Goal: Task Accomplishment & Management: Complete application form

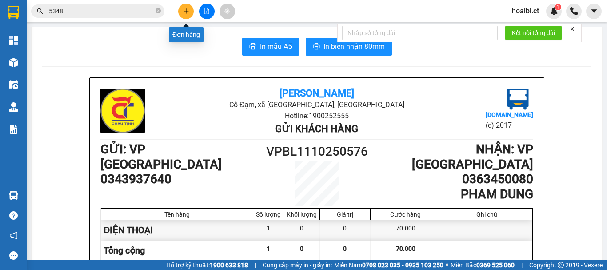
click at [188, 14] on icon "plus" at bounding box center [186, 11] width 6 height 6
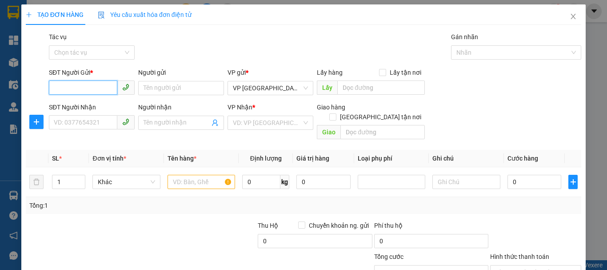
click at [94, 93] on input "SĐT Người Gửi *" at bounding box center [83, 87] width 68 height 14
type input "0333235195"
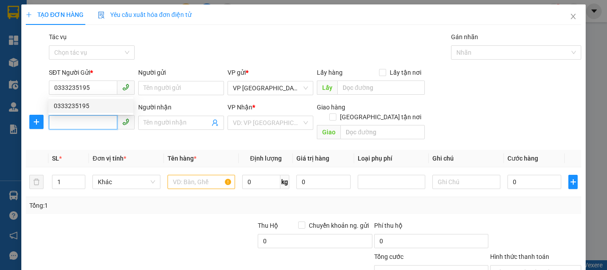
click at [94, 122] on input "SĐT Người Nhận" at bounding box center [83, 122] width 68 height 14
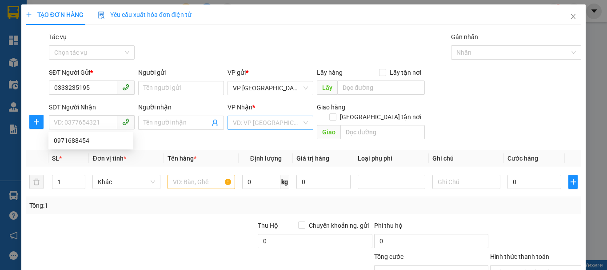
click at [254, 122] on input "search" at bounding box center [267, 122] width 69 height 13
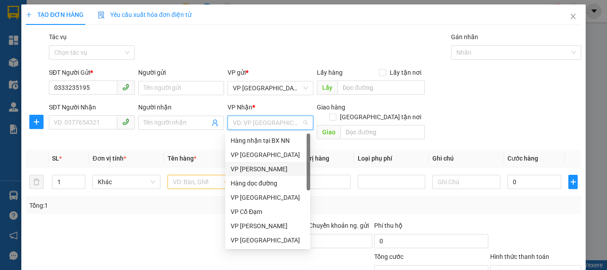
click at [256, 170] on div "VP [PERSON_NAME]" at bounding box center [268, 169] width 74 height 10
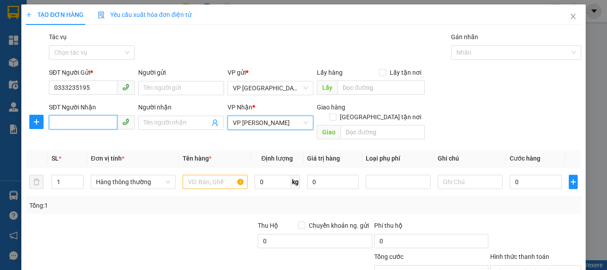
click at [94, 121] on input "SĐT Người Nhận" at bounding box center [83, 122] width 68 height 14
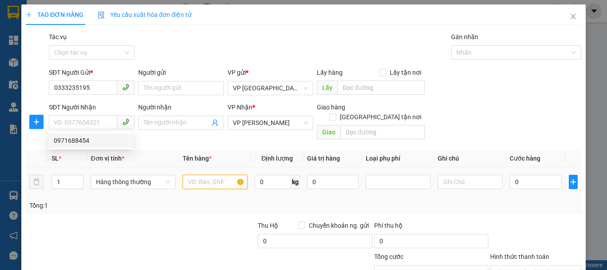
click at [208, 175] on input "text" at bounding box center [215, 182] width 65 height 14
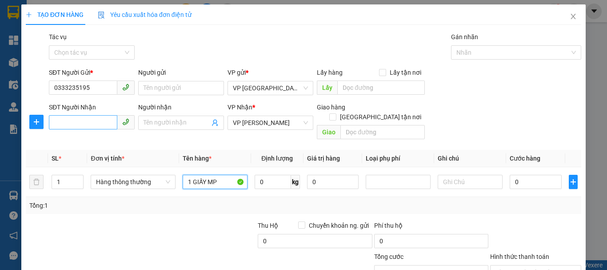
type input "1 GIẤY MP"
click at [96, 124] on input "SĐT Người Nhận" at bounding box center [83, 122] width 68 height 14
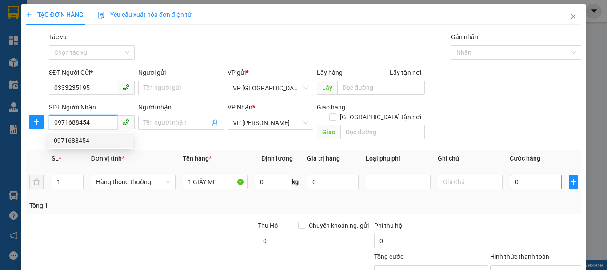
type input "0971688454"
click at [527, 175] on input "0" at bounding box center [536, 182] width 52 height 14
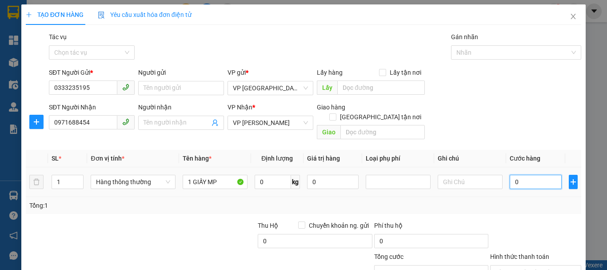
type input "6"
type input "60"
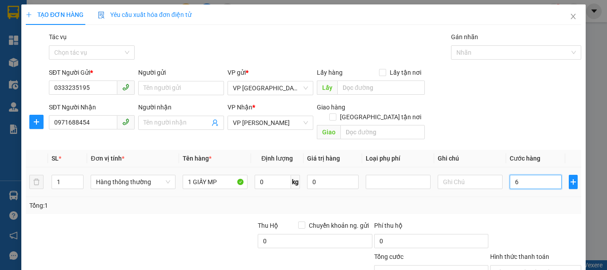
type input "60"
type input "600"
type input "6.000"
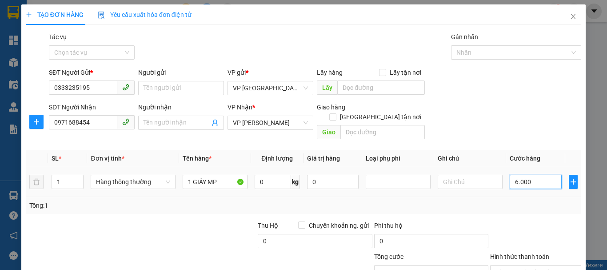
type input "6.000"
type input "60.000"
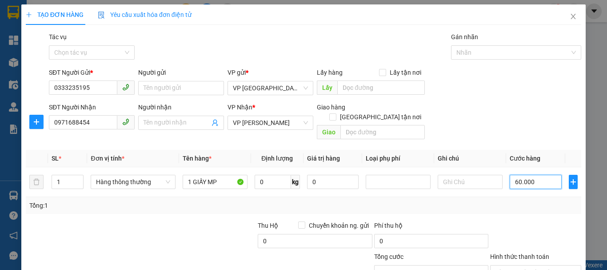
type input "60.000"
click at [154, 200] on div "Tổng: 1" at bounding box center [132, 205] width 206 height 10
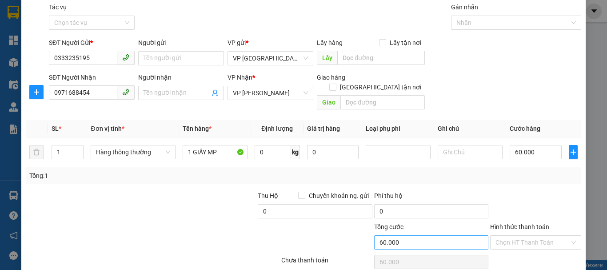
scroll to position [59, 0]
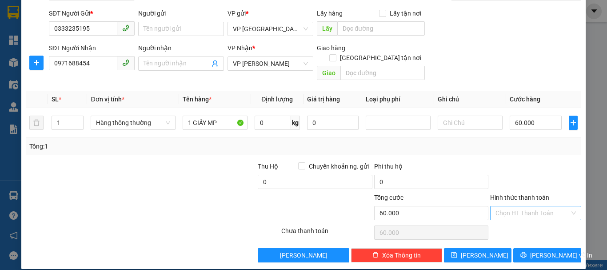
click at [528, 206] on input "Hình thức thanh toán" at bounding box center [533, 212] width 74 height 13
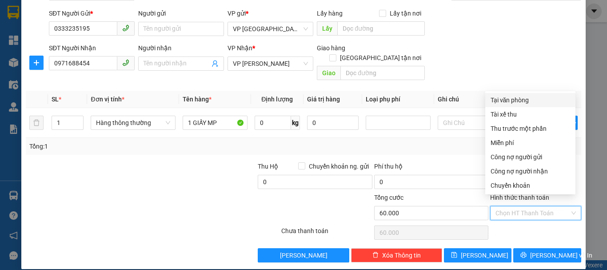
click at [505, 98] on div "Tại văn phòng" at bounding box center [531, 100] width 80 height 10
type input "0"
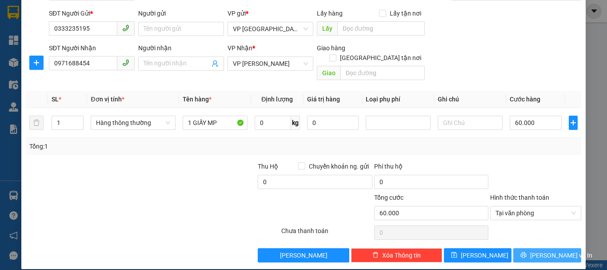
click at [525, 252] on icon "printer" at bounding box center [524, 255] width 6 height 6
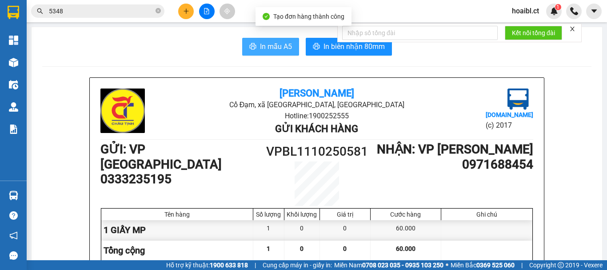
click at [265, 52] on button "In mẫu A5" at bounding box center [270, 47] width 57 height 18
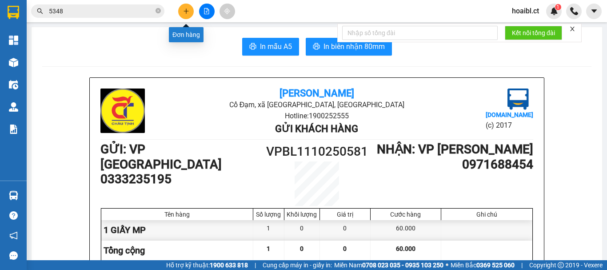
click at [182, 16] on button at bounding box center [186, 12] width 16 height 16
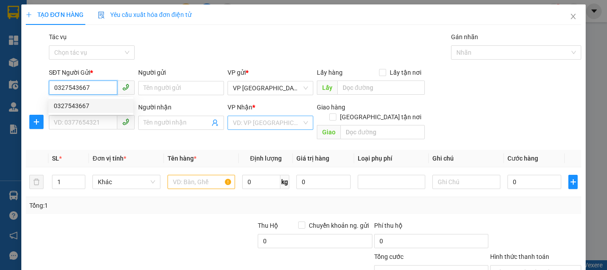
type input "0327543667"
click at [247, 122] on input "search" at bounding box center [267, 122] width 69 height 13
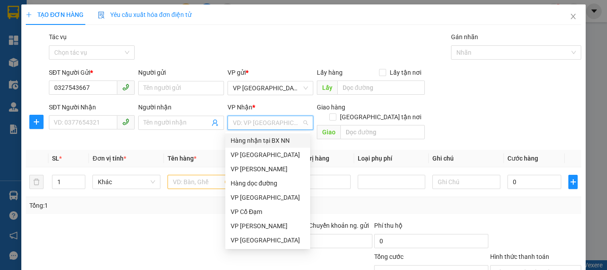
click at [268, 48] on div "TẠO ĐƠN HÀNG Yêu cầu xuất hóa đơn điện tử Transit Pickup Surcharge Ids Transit …" at bounding box center [304, 162] width 556 height 317
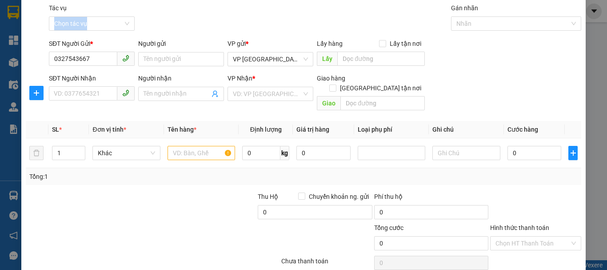
scroll to position [44, 0]
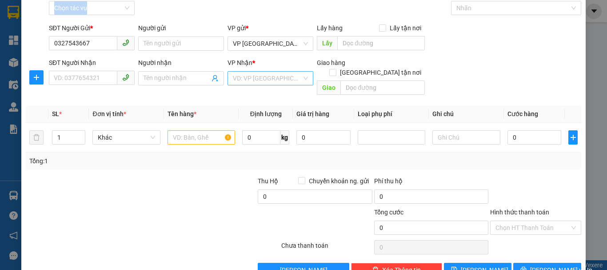
click at [272, 83] on input "search" at bounding box center [267, 78] width 69 height 13
click at [272, 81] on input "search" at bounding box center [267, 78] width 69 height 13
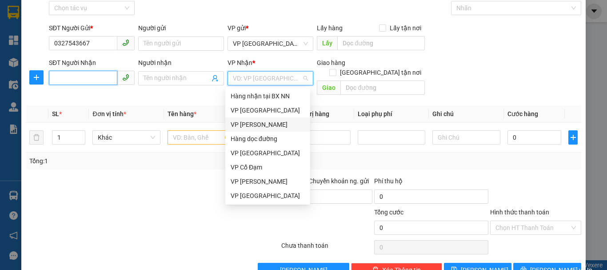
click at [101, 79] on input "SĐT Người Nhận" at bounding box center [83, 78] width 68 height 14
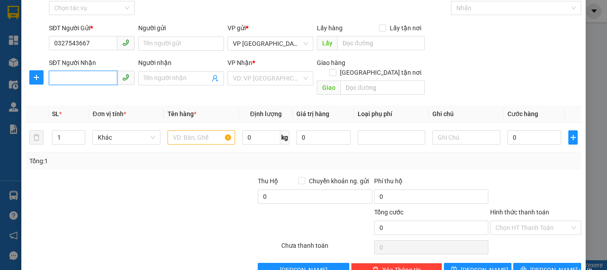
click at [101, 79] on input "SĐT Người Nhận" at bounding box center [83, 78] width 68 height 14
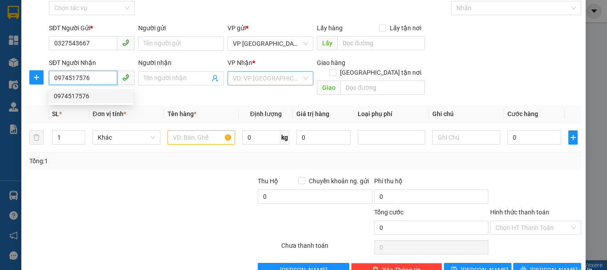
type input "0974517576"
click at [266, 78] on input "search" at bounding box center [267, 78] width 69 height 13
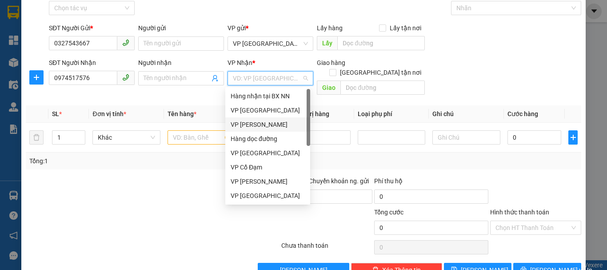
click at [269, 126] on div "VP [PERSON_NAME]" at bounding box center [268, 125] width 74 height 10
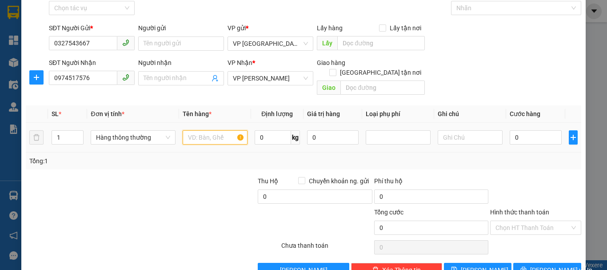
click at [201, 130] on input "text" at bounding box center [215, 137] width 65 height 14
type input "1 XỐP THỨC ĂN"
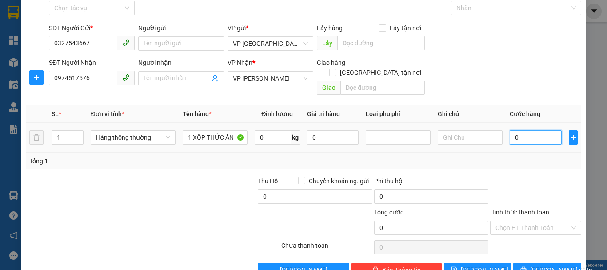
click at [526, 130] on input "0" at bounding box center [536, 137] width 52 height 14
type input "6"
type input "60"
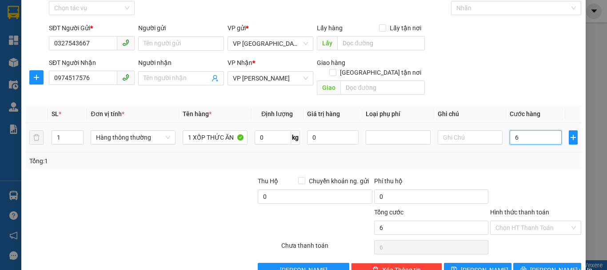
type input "60"
type input "600"
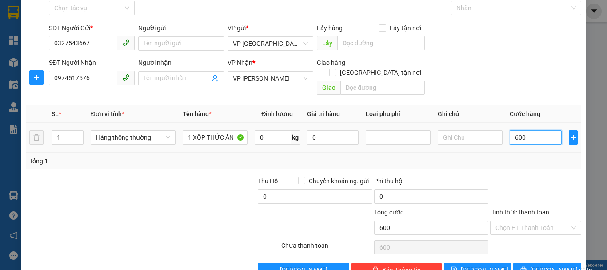
type input "6.000"
type input "60.000"
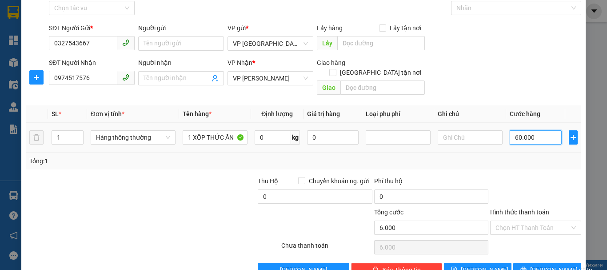
type input "60.000"
click at [199, 196] on div at bounding box center [199, 191] width 116 height 31
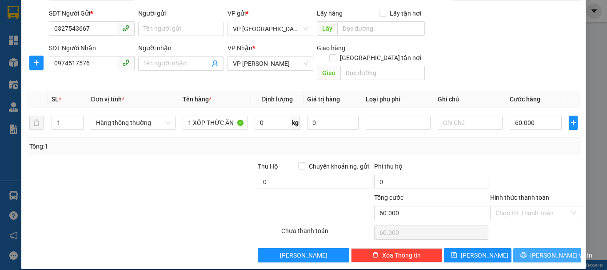
click at [538, 250] on span "[PERSON_NAME] và In" at bounding box center [561, 255] width 62 height 10
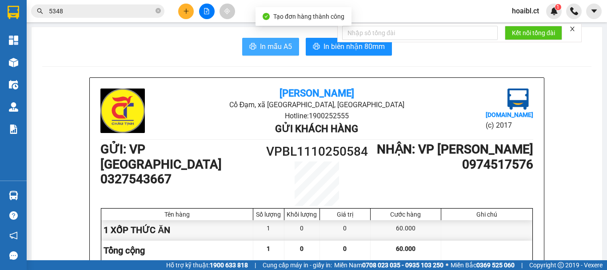
click at [275, 52] on button "In mẫu A5" at bounding box center [270, 47] width 57 height 18
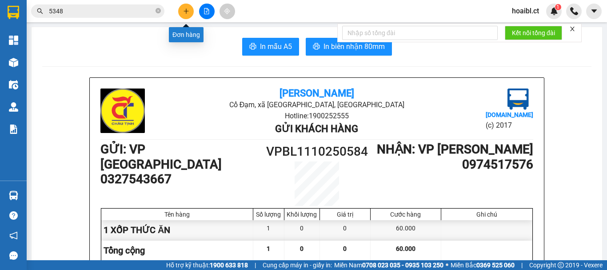
click at [188, 12] on icon "plus" at bounding box center [186, 11] width 6 height 6
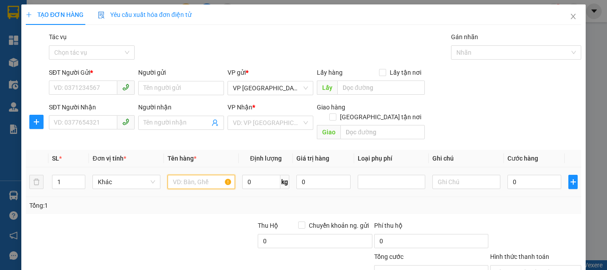
click at [180, 175] on input "text" at bounding box center [202, 182] width 68 height 14
click at [571, 19] on icon "close" at bounding box center [573, 16] width 5 height 5
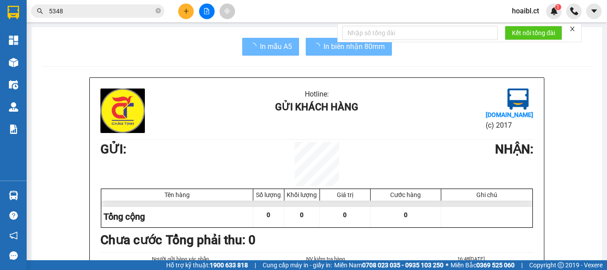
click at [569, 19] on div at bounding box center [574, 12] width 16 height 16
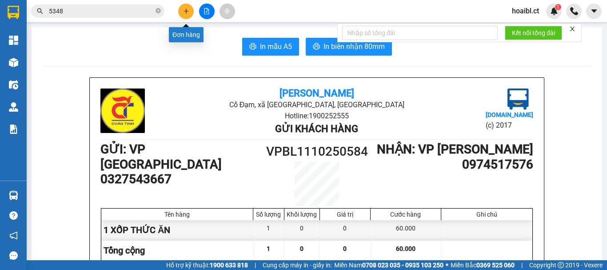
click at [186, 11] on icon "plus" at bounding box center [186, 11] width 6 height 6
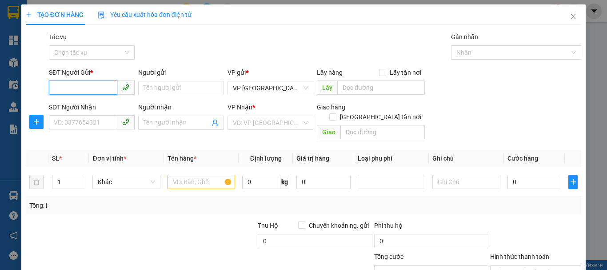
click at [103, 81] on input "SĐT Người Gửi *" at bounding box center [83, 87] width 68 height 14
type input "0362002246"
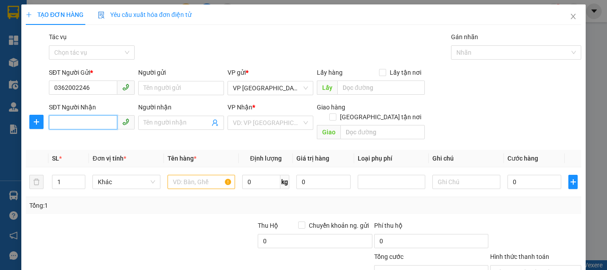
click at [100, 118] on input "SĐT Người Nhận" at bounding box center [83, 122] width 68 height 14
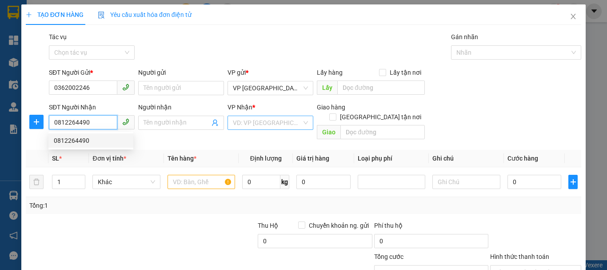
type input "0812264490"
click at [265, 124] on input "search" at bounding box center [267, 122] width 69 height 13
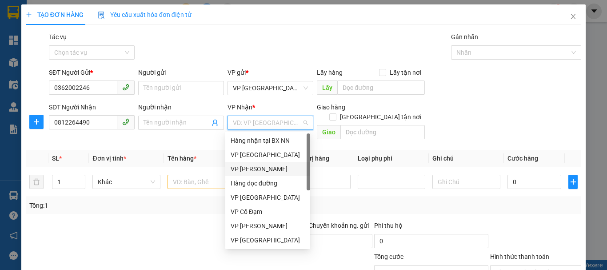
click at [262, 170] on div "VP [PERSON_NAME]" at bounding box center [268, 169] width 74 height 10
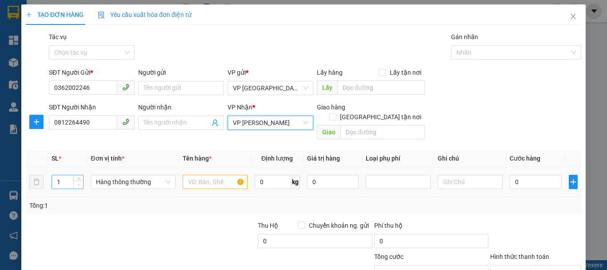
click at [76, 182] on span "down" at bounding box center [78, 184] width 5 height 5
click at [67, 175] on input "1" at bounding box center [67, 181] width 31 height 13
type input "2"
click at [206, 175] on input "text" at bounding box center [215, 182] width 65 height 14
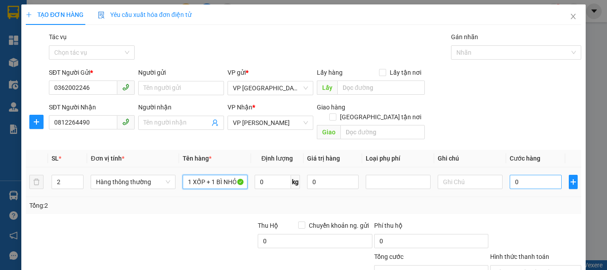
type input "1 XỐP + 1 BÌ NHỎ"
click at [519, 175] on input "0" at bounding box center [536, 182] width 52 height 14
drag, startPoint x: 519, startPoint y: 170, endPoint x: 501, endPoint y: 172, distance: 17.9
click at [506, 172] on td "0" at bounding box center [535, 182] width 59 height 30
type input "7"
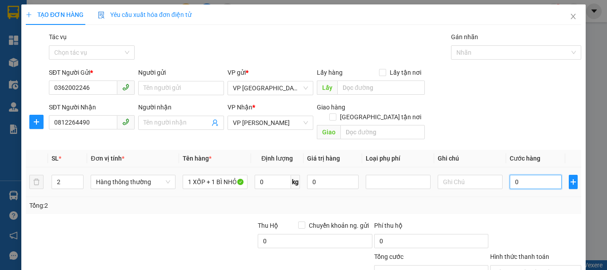
type input "7"
type input "70"
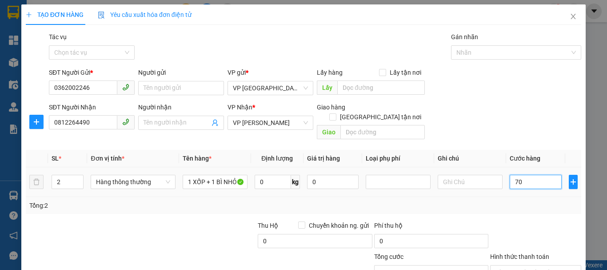
type input "700"
type input "7.000"
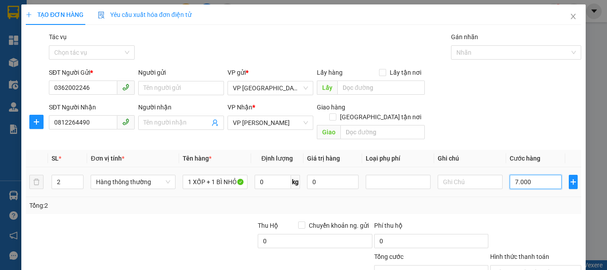
type input "7.000"
type input "70.000"
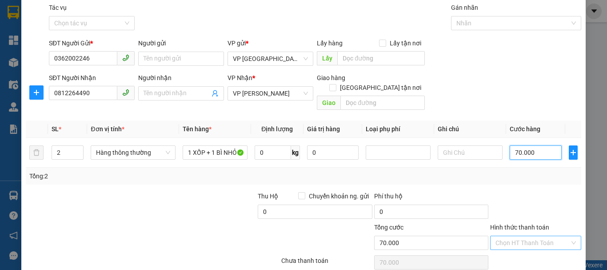
scroll to position [59, 0]
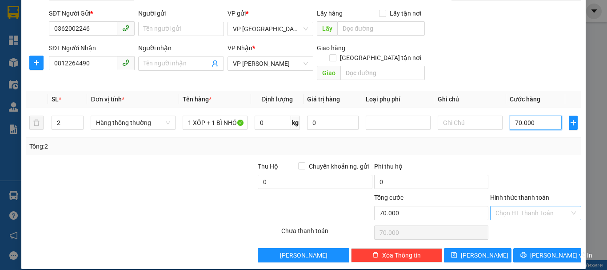
type input "70.000"
click at [524, 207] on input "Hình thức thanh toán" at bounding box center [533, 212] width 74 height 13
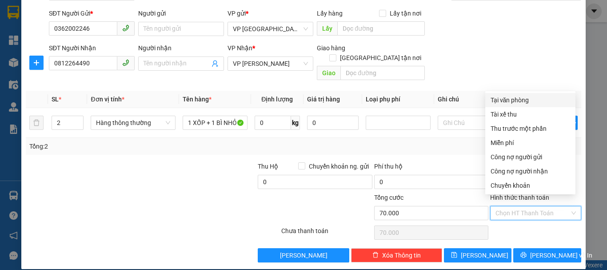
click at [505, 101] on div "Tại văn phòng" at bounding box center [531, 100] width 80 height 10
type input "0"
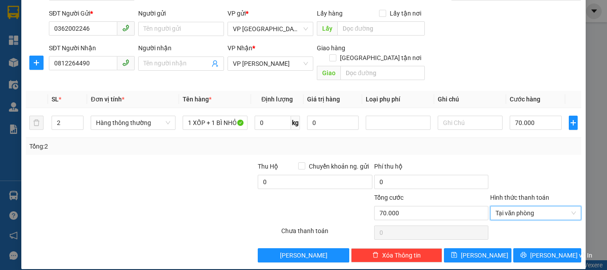
click at [204, 195] on div at bounding box center [234, 207] width 93 height 31
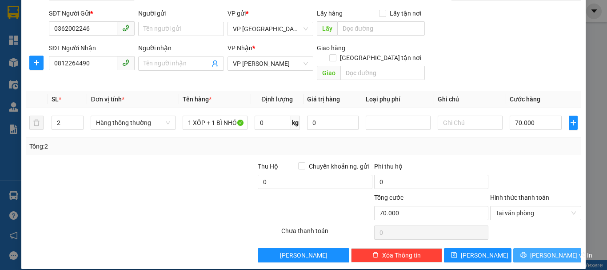
click at [537, 250] on span "[PERSON_NAME] và In" at bounding box center [561, 255] width 62 height 10
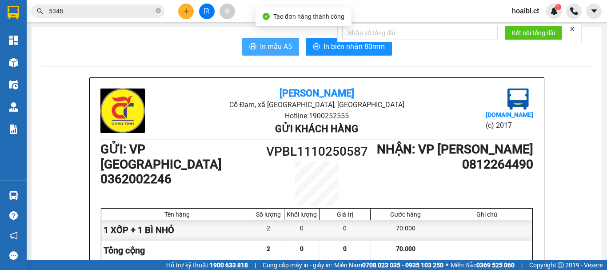
click at [249, 49] on icon "printer" at bounding box center [252, 46] width 7 height 7
click at [458, 239] on div at bounding box center [486, 230] width 91 height 20
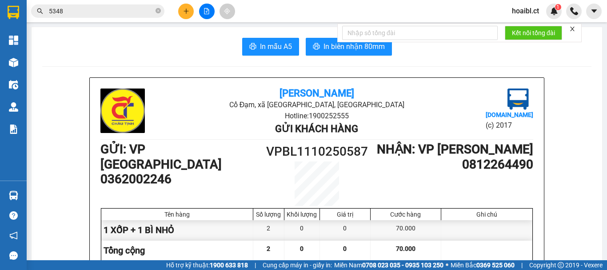
click at [189, 12] on button at bounding box center [186, 12] width 16 height 16
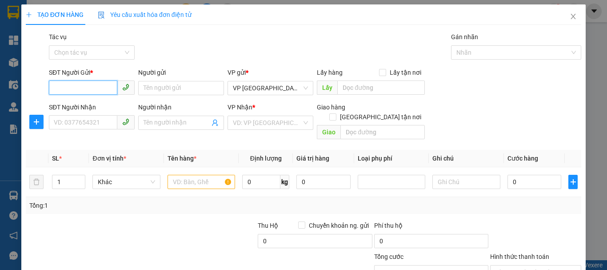
click at [101, 88] on input "SĐT Người Gửi *" at bounding box center [83, 87] width 68 height 14
type input "0862161353"
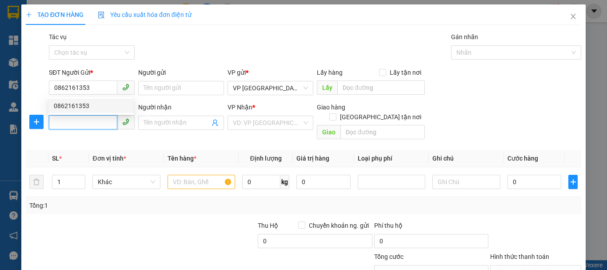
click at [101, 122] on input "SĐT Người Nhận" at bounding box center [83, 122] width 68 height 14
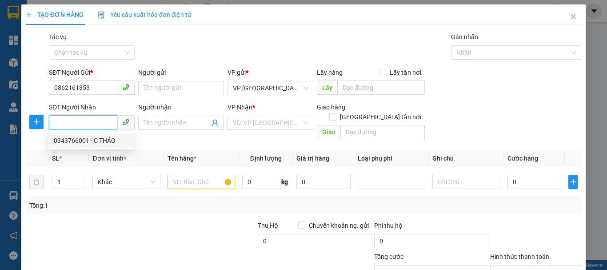
click at [81, 142] on div "0343766001 - C THẢO" at bounding box center [91, 141] width 74 height 10
type input "0343766001"
type input "C THẢO"
type input "150.000"
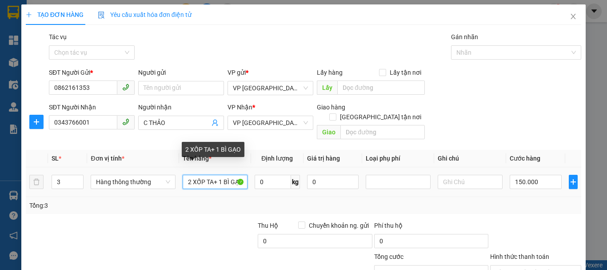
scroll to position [0, 5]
drag, startPoint x: 187, startPoint y: 170, endPoint x: 250, endPoint y: 168, distance: 62.7
click at [250, 168] on tr "3 Hàng thông thường 2 XỐP TA+ 1 BÌ GẠO 0 kg 0 150.000" at bounding box center [304, 182] width 556 height 30
type input "1 XỐP THỨC ĂN"
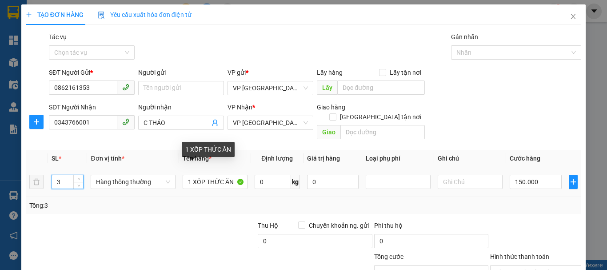
click at [60, 175] on input "3" at bounding box center [67, 181] width 31 height 13
type input "2"
type input "1"
click at [537, 175] on input "150.000" at bounding box center [536, 182] width 52 height 14
type input "5"
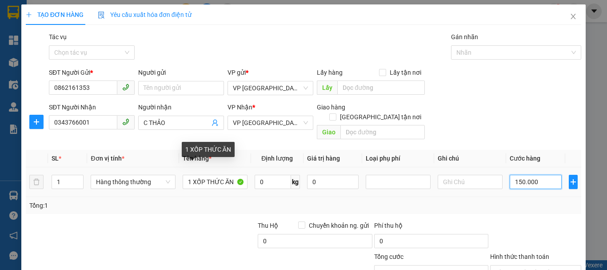
type input "5"
type input "50"
type input "500"
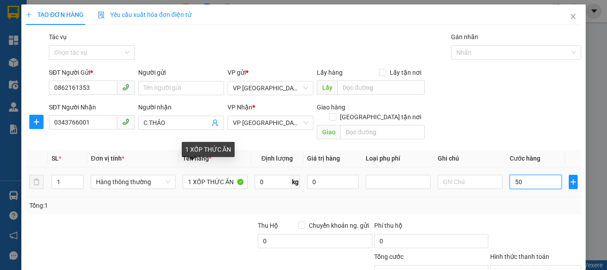
type input "500"
type input "5.000"
type input "50.000"
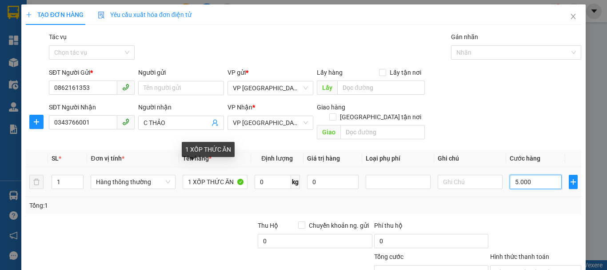
type input "50.000"
click at [182, 221] on div at bounding box center [199, 236] width 116 height 31
click at [205, 221] on div at bounding box center [199, 236] width 116 height 31
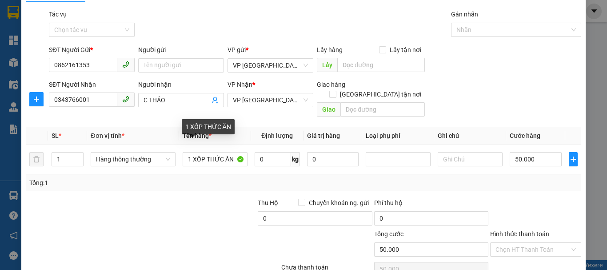
scroll to position [59, 0]
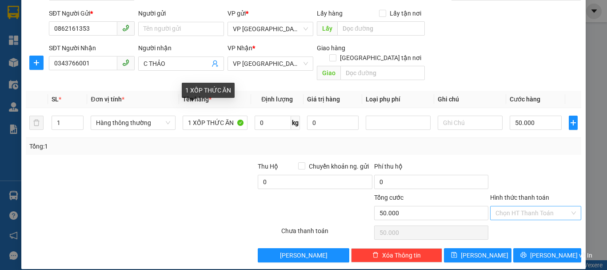
click at [499, 206] on input "Hình thức thanh toán" at bounding box center [533, 212] width 74 height 13
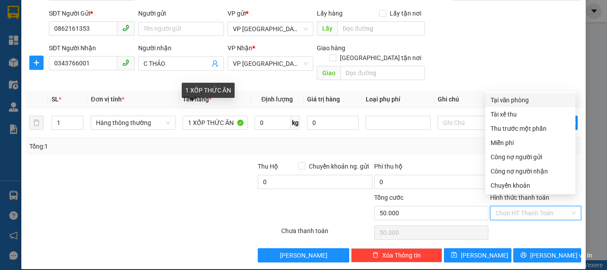
click at [504, 100] on div "Tại văn phòng" at bounding box center [531, 100] width 80 height 10
type input "0"
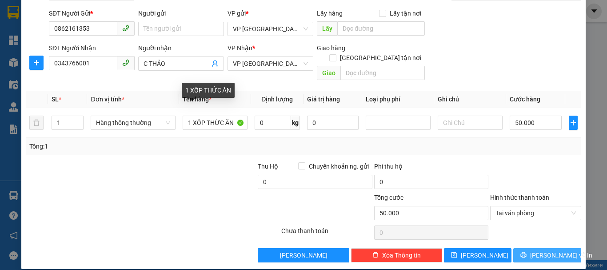
click at [545, 248] on button "[PERSON_NAME] và In" at bounding box center [547, 255] width 68 height 14
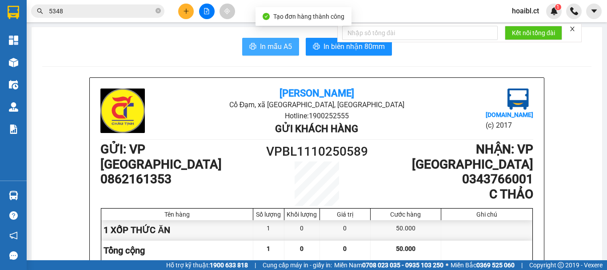
click at [263, 50] on span "In mẫu A5" at bounding box center [276, 46] width 32 height 11
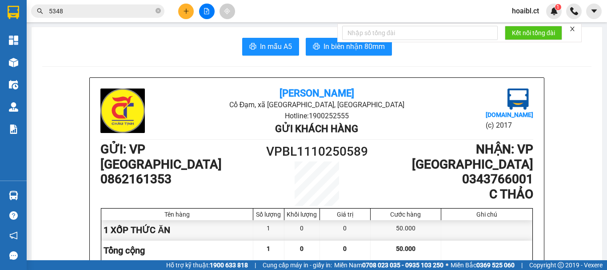
click at [188, 12] on icon "plus" at bounding box center [186, 11] width 6 height 6
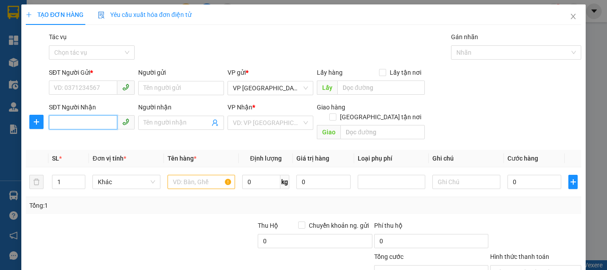
click at [82, 123] on input "SĐT Người Nhận" at bounding box center [83, 122] width 68 height 14
type input "0367785536"
click at [82, 85] on input "SĐT Người Gửi *" at bounding box center [83, 87] width 68 height 14
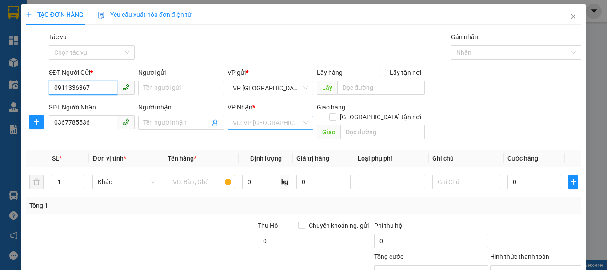
type input "0911336367"
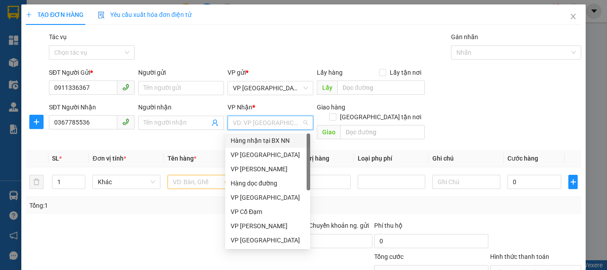
click at [270, 120] on input "search" at bounding box center [267, 122] width 69 height 13
click at [259, 183] on div "Hàng dọc đường" at bounding box center [268, 183] width 74 height 10
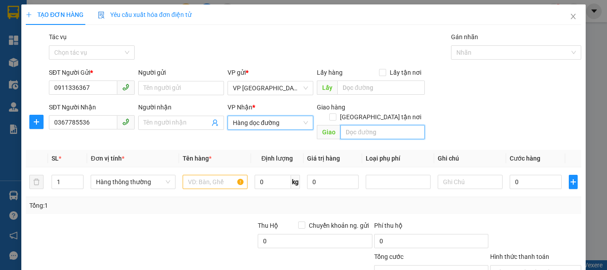
click at [368, 125] on input "text" at bounding box center [383, 132] width 84 height 14
type input "TĨNH GIA THANH HÓA"
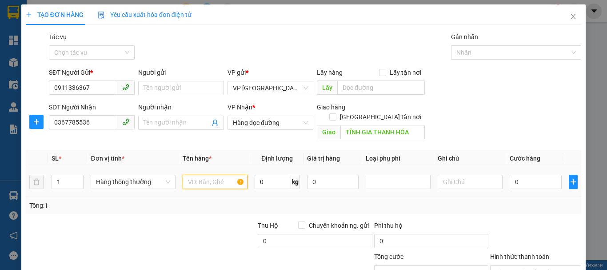
click at [192, 175] on input "text" at bounding box center [215, 182] width 65 height 14
type input "1 BÌ GẠO"
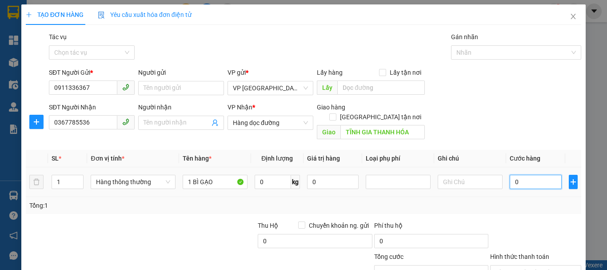
click at [521, 175] on input "0" at bounding box center [536, 182] width 52 height 14
type input "8"
type input "80"
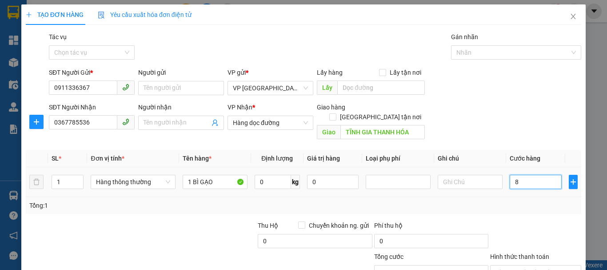
type input "80"
type input "800"
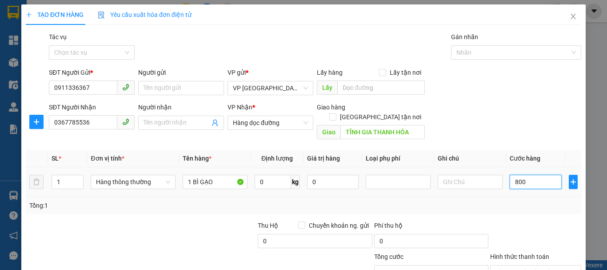
type input "8.000"
type input "80.000"
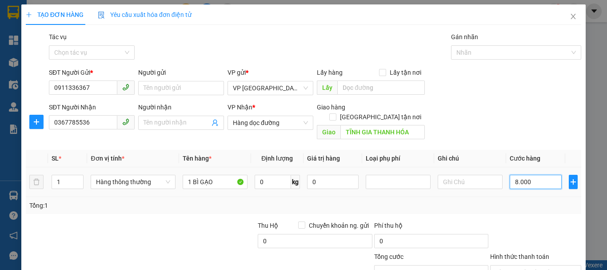
type input "80.000"
click at [146, 208] on div "Transit Pickup Surcharge Ids Transit Deliver Surcharge Ids Transit Deliver Surc…" at bounding box center [304, 176] width 556 height 289
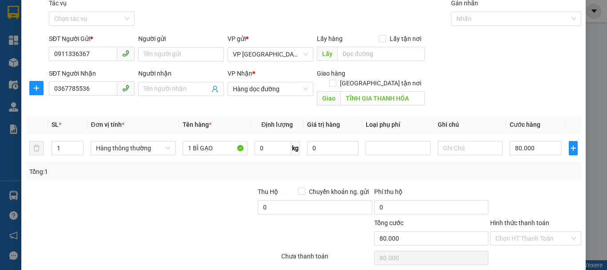
scroll to position [59, 0]
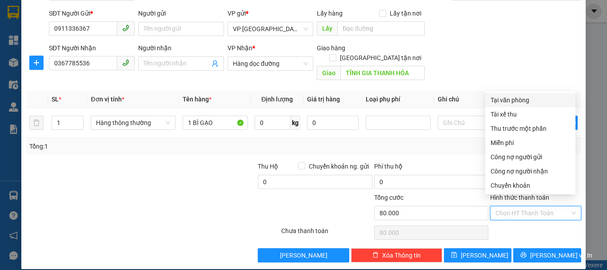
click at [519, 206] on input "Hình thức thanh toán" at bounding box center [533, 212] width 74 height 13
click at [502, 101] on div "Tại văn phòng" at bounding box center [531, 100] width 80 height 10
type input "0"
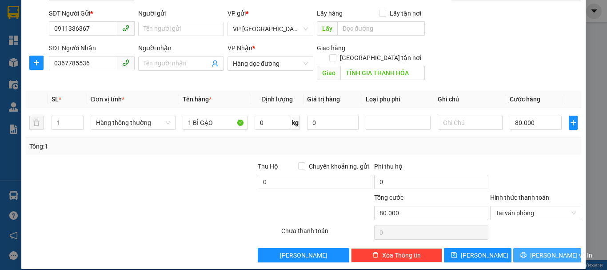
click at [524, 248] on button "[PERSON_NAME] và In" at bounding box center [547, 255] width 68 height 14
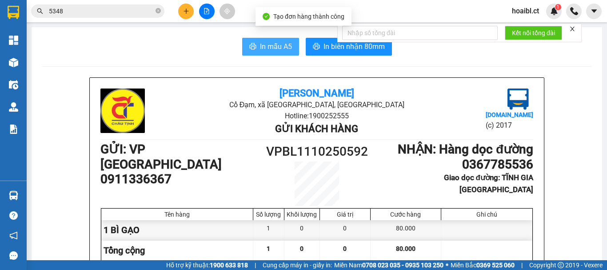
click at [253, 38] on button "In mẫu A5" at bounding box center [270, 47] width 57 height 18
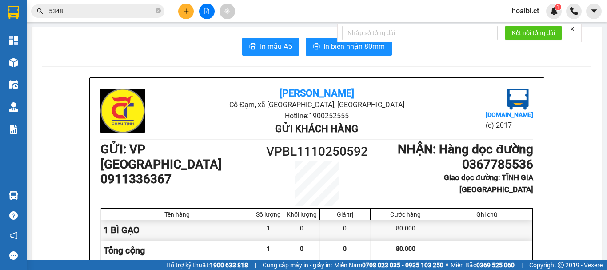
click at [185, 14] on button at bounding box center [186, 12] width 16 height 16
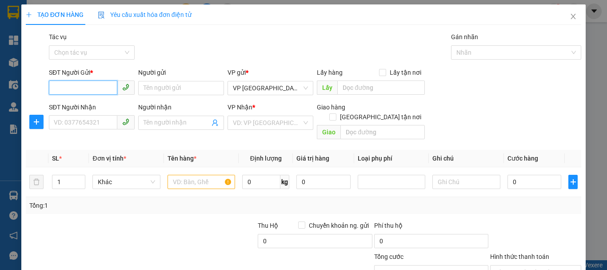
click at [76, 91] on input "SĐT Người Gửi *" at bounding box center [83, 87] width 68 height 14
click at [77, 88] on input "SĐT Người Gửi *" at bounding box center [83, 87] width 68 height 14
type input "0395275517"
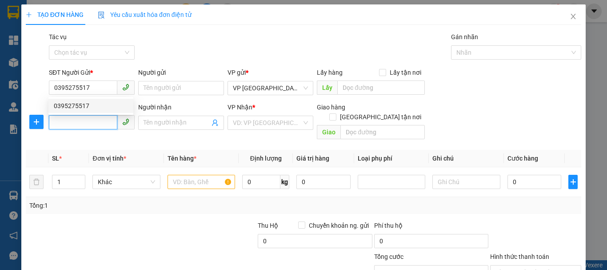
click at [77, 124] on input "SĐT Người Nhận" at bounding box center [83, 122] width 68 height 14
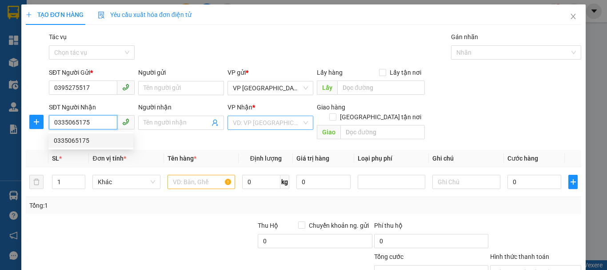
click at [229, 122] on div "VD: VP [GEOGRAPHIC_DATA]" at bounding box center [271, 123] width 86 height 14
type input "0335065175"
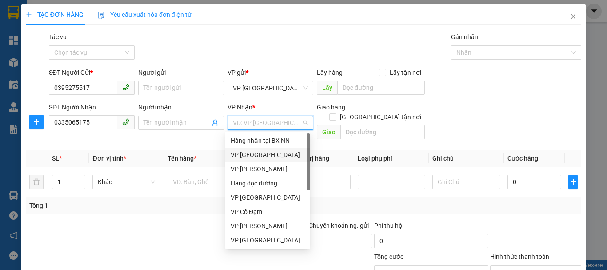
click at [264, 155] on div "VP [GEOGRAPHIC_DATA]" at bounding box center [268, 155] width 74 height 10
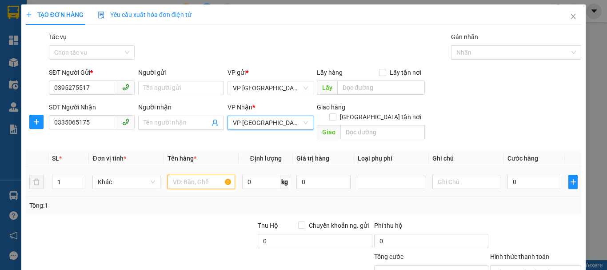
click at [211, 175] on input "text" at bounding box center [202, 182] width 68 height 14
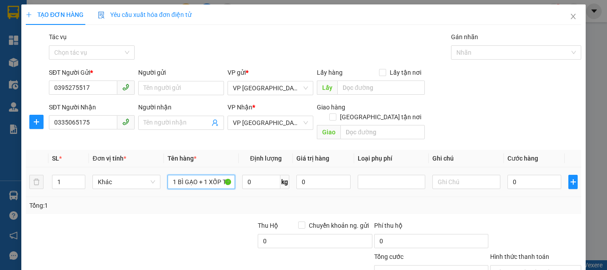
scroll to position [0, 4]
type input "1 BÌ GẠO + 1 XỐP TA"
click at [66, 176] on input "1" at bounding box center [68, 181] width 33 height 13
type input "2"
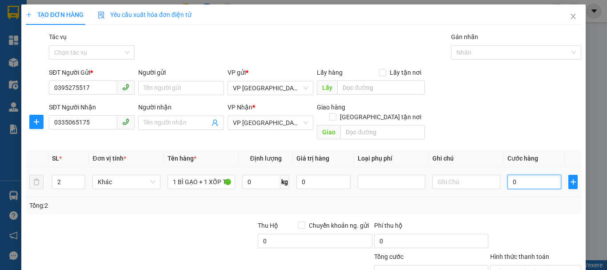
click at [517, 175] on input "0" at bounding box center [535, 182] width 54 height 14
type input "01"
type input "1"
drag, startPoint x: 506, startPoint y: 171, endPoint x: 521, endPoint y: 170, distance: 14.7
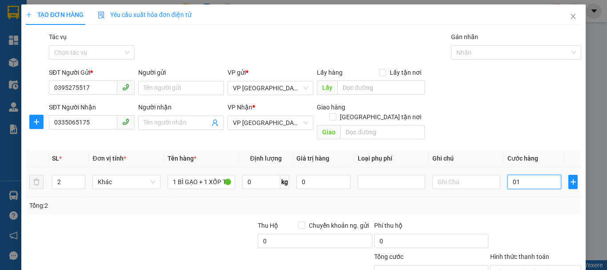
click at [521, 175] on input "01" at bounding box center [535, 182] width 54 height 14
type input "12"
type input "120"
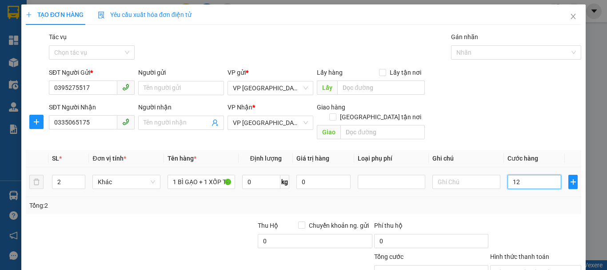
type input "120"
type input "1.200"
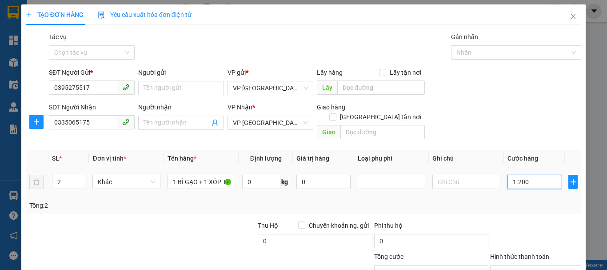
type input "12.000"
type input "120.000"
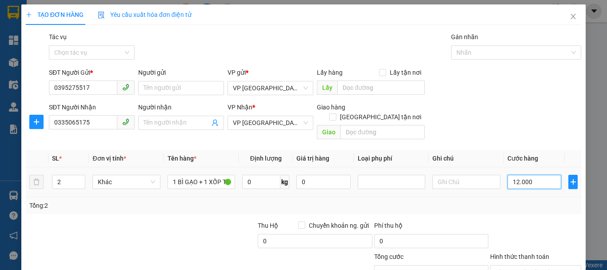
type input "120.000"
click at [174, 200] on div "Tổng: 2" at bounding box center [132, 205] width 206 height 10
click at [538, 175] on input "120.000" at bounding box center [535, 182] width 54 height 14
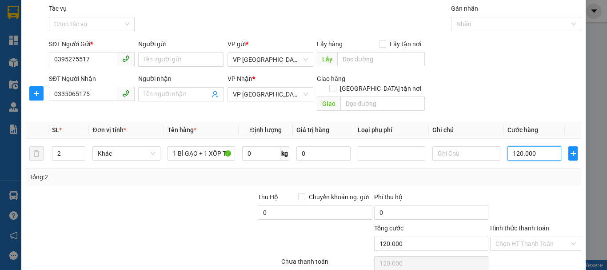
scroll to position [59, 0]
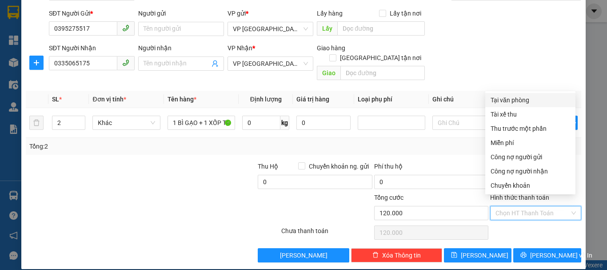
click at [507, 206] on input "Hình thức thanh toán" at bounding box center [533, 212] width 74 height 13
click at [504, 100] on div "Tại văn phòng" at bounding box center [531, 100] width 80 height 10
type input "0"
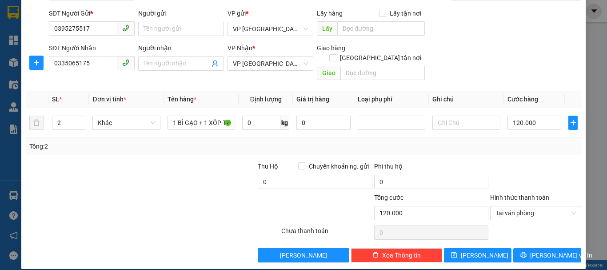
click at [214, 161] on div at bounding box center [199, 176] width 116 height 31
click at [553, 250] on span "[PERSON_NAME] và In" at bounding box center [561, 255] width 62 height 10
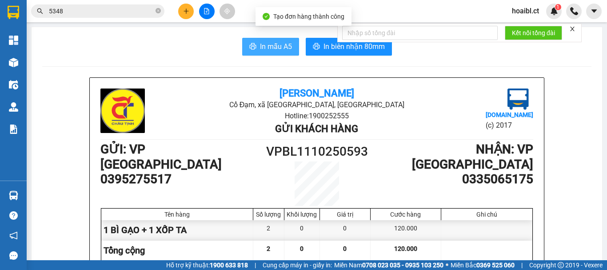
click at [252, 46] on icon "printer" at bounding box center [252, 46] width 7 height 7
click at [270, 52] on span "In mẫu A5" at bounding box center [276, 46] width 32 height 11
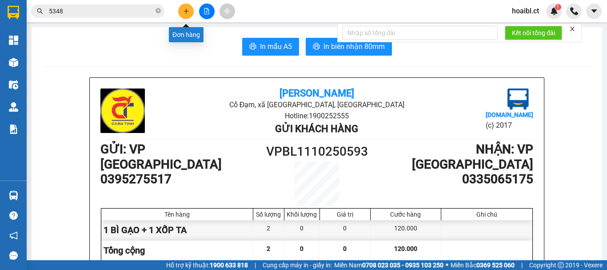
click at [188, 12] on icon "plus" at bounding box center [186, 11] width 6 height 6
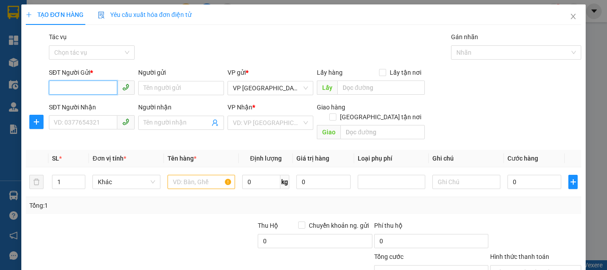
click at [95, 85] on input "SĐT Người Gửi *" at bounding box center [83, 87] width 68 height 14
type input "0986035010"
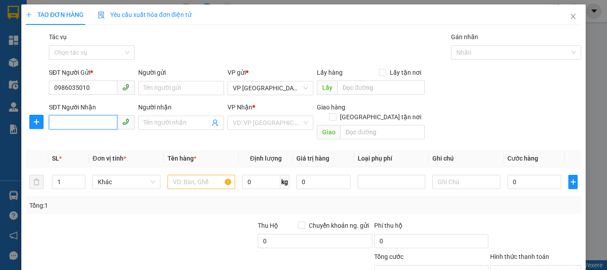
click at [100, 120] on input "SĐT Người Nhận" at bounding box center [83, 122] width 68 height 14
type input "0919561950"
click at [243, 126] on input "search" at bounding box center [267, 122] width 69 height 13
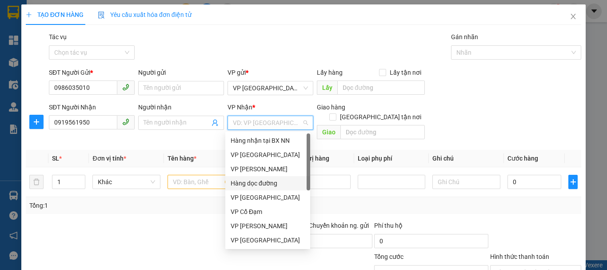
click at [262, 182] on div "Hàng dọc đường" at bounding box center [268, 183] width 74 height 10
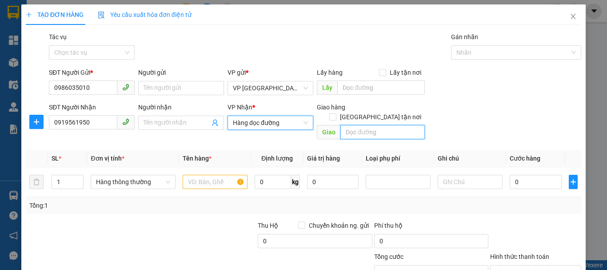
click at [365, 125] on input "text" at bounding box center [383, 132] width 84 height 14
type input "BỈM SƠN [GEOGRAPHIC_DATA]"
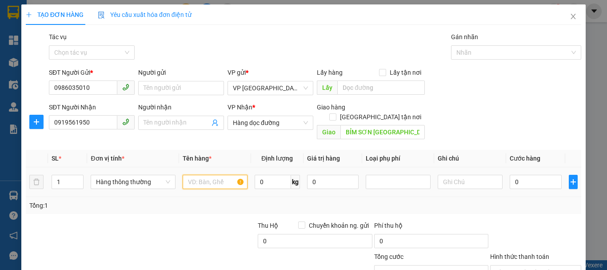
click at [218, 175] on input "text" at bounding box center [215, 182] width 65 height 14
type input "1 XỐP ĐỒ KHÔ"
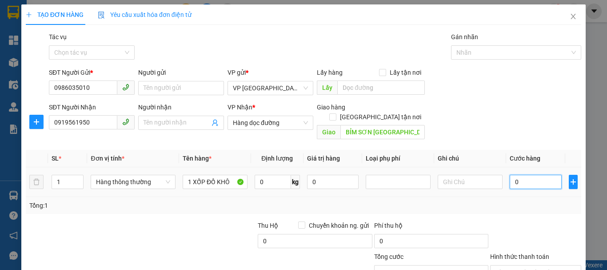
click at [516, 175] on input "0" at bounding box center [536, 182] width 52 height 14
type input "5"
type input "50"
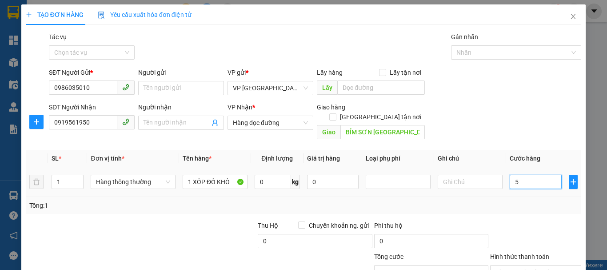
type input "50"
type input "500"
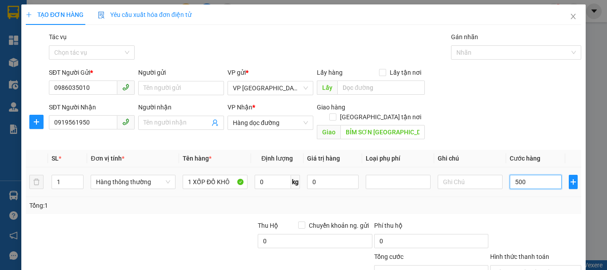
type input "5.000"
type input "50.000"
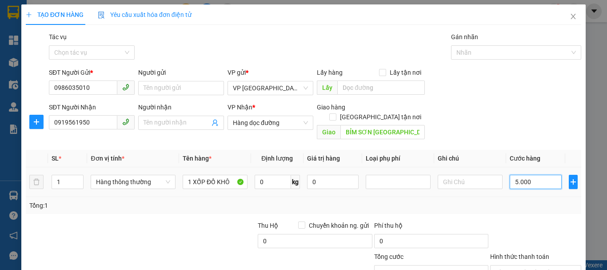
type input "50.000"
click at [176, 221] on div at bounding box center [199, 236] width 116 height 31
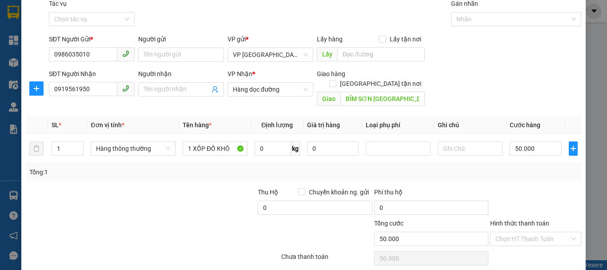
scroll to position [59, 0]
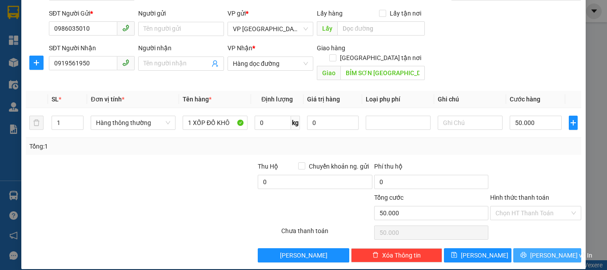
click at [521, 248] on button "[PERSON_NAME] và In" at bounding box center [547, 255] width 68 height 14
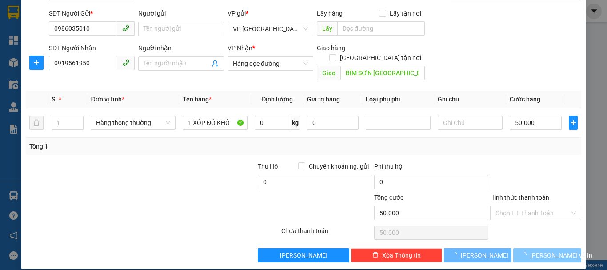
click at [523, 248] on button "[PERSON_NAME] và In" at bounding box center [547, 255] width 68 height 14
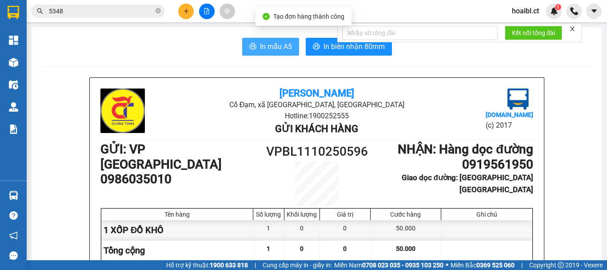
click at [261, 48] on span "In mẫu A5" at bounding box center [276, 46] width 32 height 11
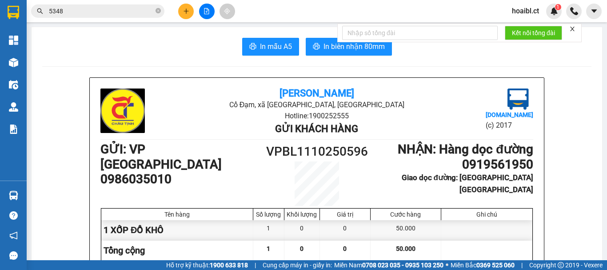
click at [185, 15] on button at bounding box center [186, 12] width 16 height 16
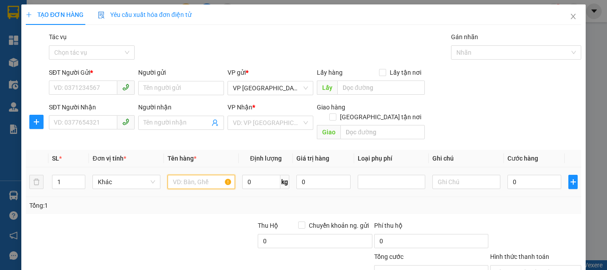
click at [177, 175] on input "text" at bounding box center [202, 182] width 68 height 14
type input "1 BÌ GẠO"
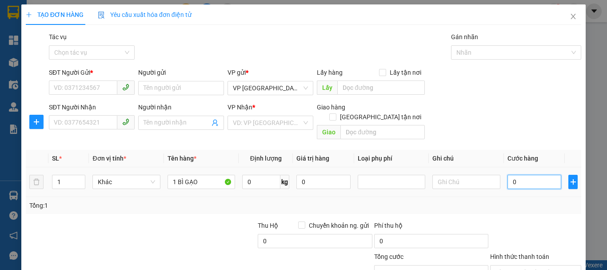
click at [533, 175] on input "0" at bounding box center [535, 182] width 54 height 14
type input "5"
type input "50"
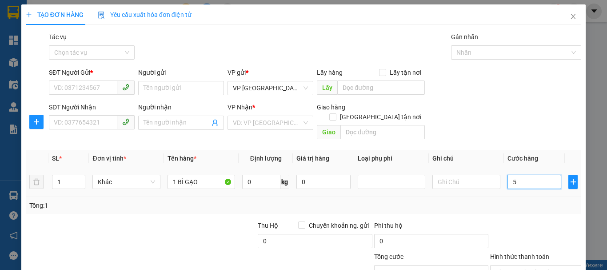
type input "50"
type input "500"
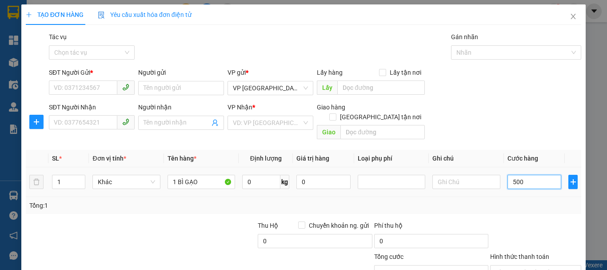
type input "5.000"
type input "50.000"
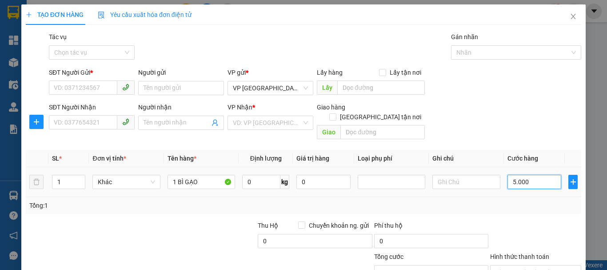
type input "50.000"
click at [237, 122] on input "search" at bounding box center [267, 122] width 69 height 13
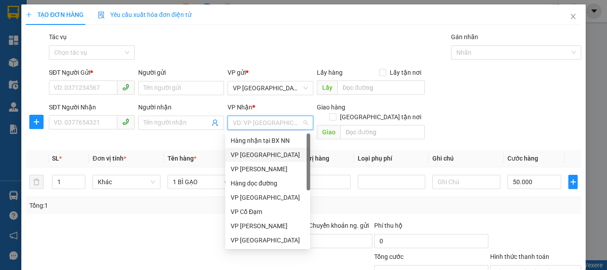
click at [259, 153] on div "VP [GEOGRAPHIC_DATA]" at bounding box center [268, 155] width 74 height 10
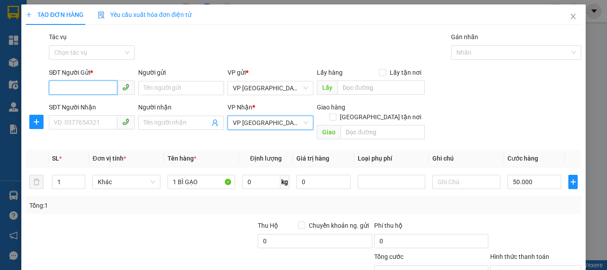
click at [104, 87] on input "SĐT Người Gửi *" at bounding box center [83, 87] width 68 height 14
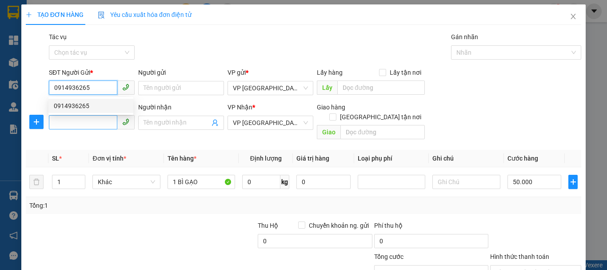
type input "0914936265"
click at [81, 120] on input "SĐT Người Nhận" at bounding box center [83, 122] width 68 height 14
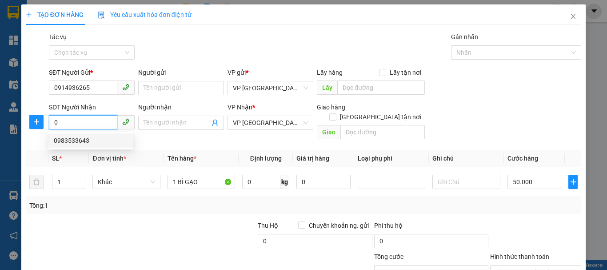
click at [71, 141] on div "0983533643" at bounding box center [91, 141] width 74 height 10
type input "0983533643"
type input "60.000"
type input "0983533643"
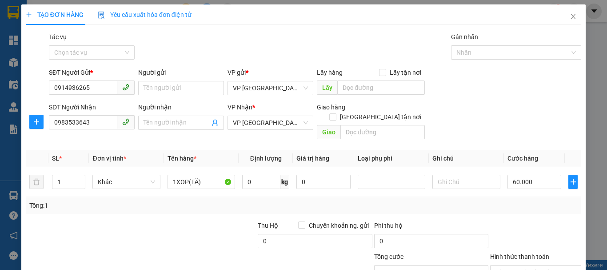
click at [112, 221] on div at bounding box center [83, 236] width 116 height 31
click at [203, 175] on input "1XOP(TĂ)" at bounding box center [202, 182] width 68 height 14
type input "1 BÌ GẠO"
click at [508, 175] on input "60.000" at bounding box center [535, 182] width 54 height 14
type input "5"
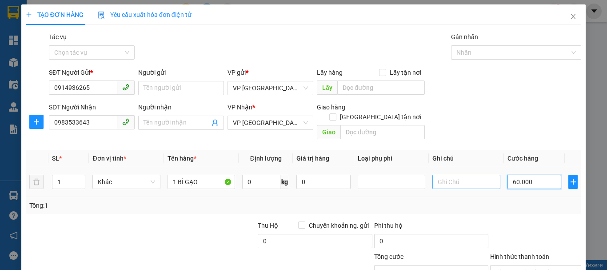
type input "5"
type input "50"
type input "500"
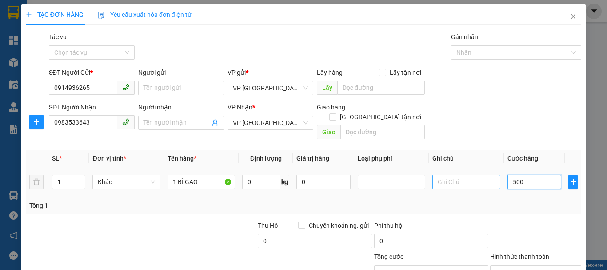
type input "500"
type input "5.000"
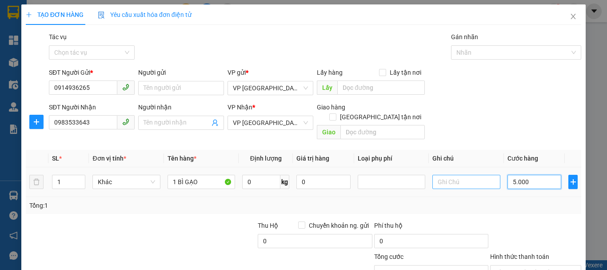
type input "50.000"
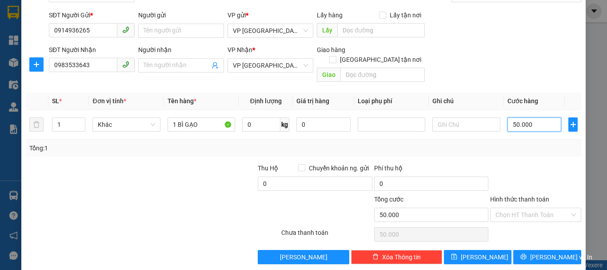
scroll to position [59, 0]
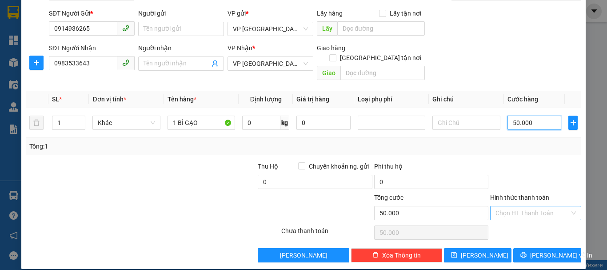
type input "50.000"
click at [507, 206] on input "Hình thức thanh toán" at bounding box center [533, 212] width 74 height 13
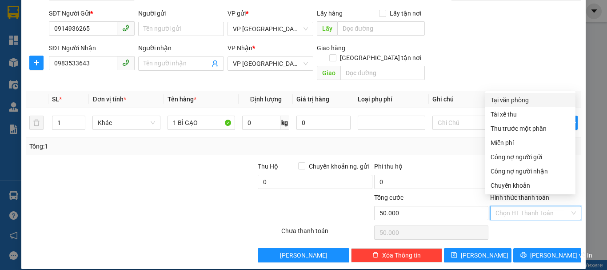
click at [507, 206] on input "Hình thức thanh toán" at bounding box center [533, 212] width 74 height 13
click at [505, 100] on div "Tại văn phòng" at bounding box center [531, 100] width 80 height 10
type input "0"
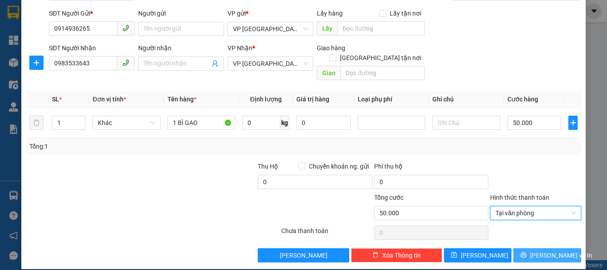
click at [538, 250] on span "[PERSON_NAME] và In" at bounding box center [561, 255] width 62 height 10
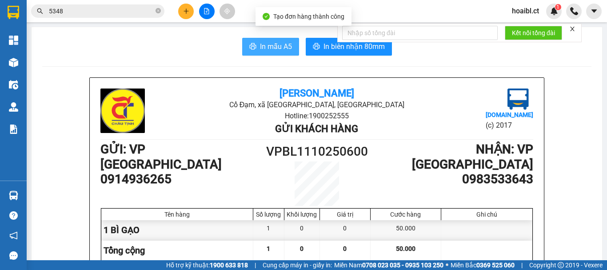
click at [269, 46] on span "In mẫu A5" at bounding box center [276, 46] width 32 height 11
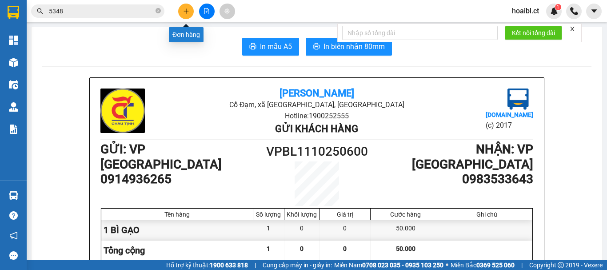
click at [180, 11] on button at bounding box center [186, 12] width 16 height 16
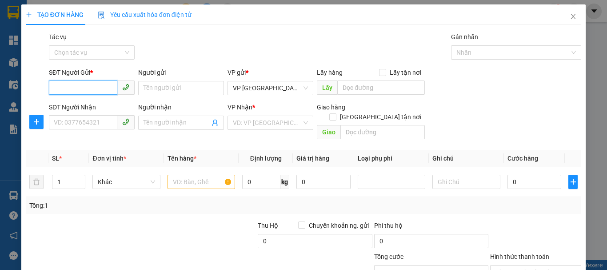
click at [94, 90] on input "SĐT Người Gửi *" at bounding box center [83, 87] width 68 height 14
type input "0362559048"
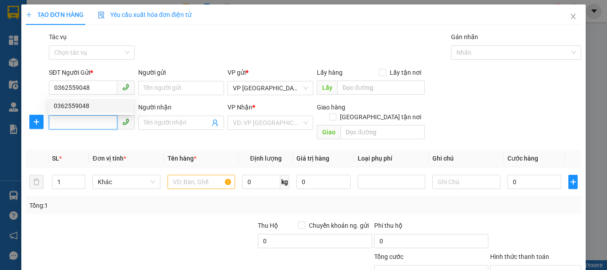
click at [94, 125] on input "SĐT Người Nhận" at bounding box center [83, 122] width 68 height 14
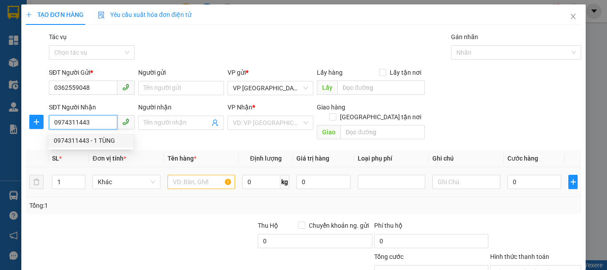
type input "0974311443"
click at [185, 175] on input "text" at bounding box center [202, 182] width 68 height 14
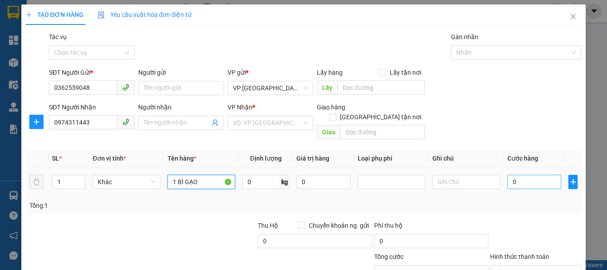
type input "1 BÌ GẠO"
click at [516, 175] on input "0" at bounding box center [535, 182] width 54 height 14
drag, startPoint x: 516, startPoint y: 168, endPoint x: 505, endPoint y: 169, distance: 11.1
click at [508, 175] on input "0" at bounding box center [535, 182] width 54 height 14
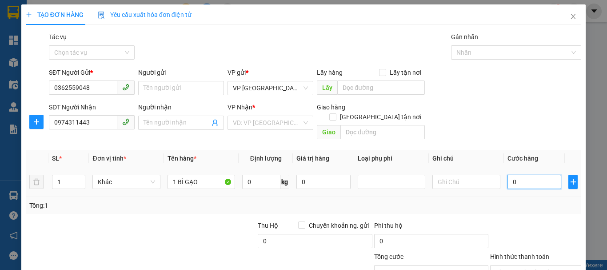
type input "80"
click at [518, 175] on input "80" at bounding box center [535, 182] width 54 height 14
type input "800"
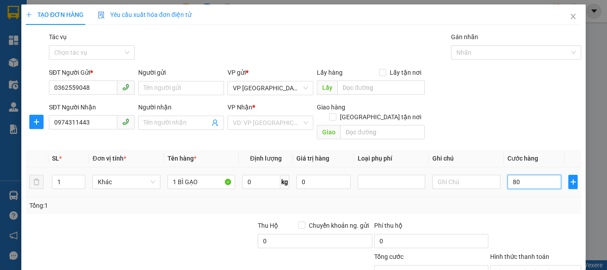
type input "800"
type input "8.000"
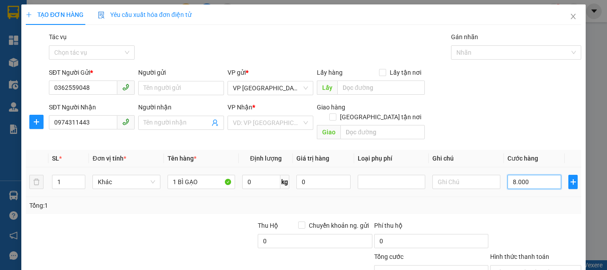
type input "80.000"
click at [464, 197] on div "Tổng: 1" at bounding box center [304, 205] width 556 height 17
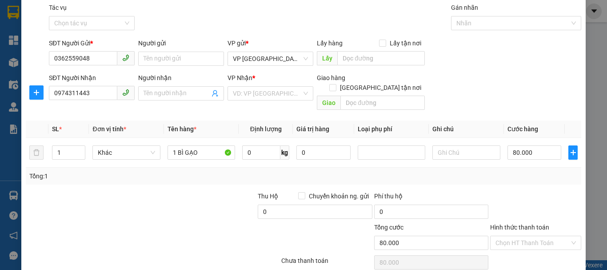
scroll to position [59, 0]
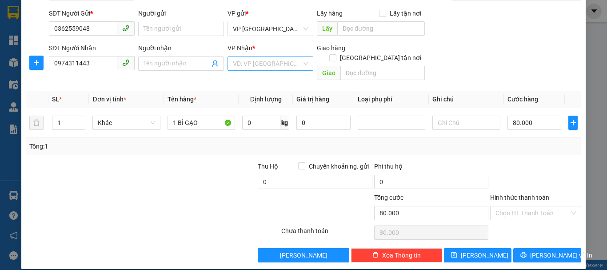
click at [274, 62] on input "search" at bounding box center [267, 63] width 69 height 13
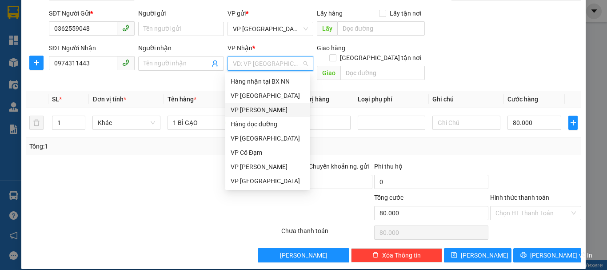
click at [265, 108] on div "VP [PERSON_NAME]" at bounding box center [268, 110] width 74 height 10
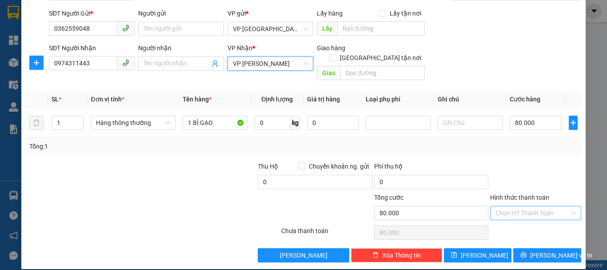
click at [532, 206] on input "Hình thức thanh toán" at bounding box center [533, 212] width 74 height 13
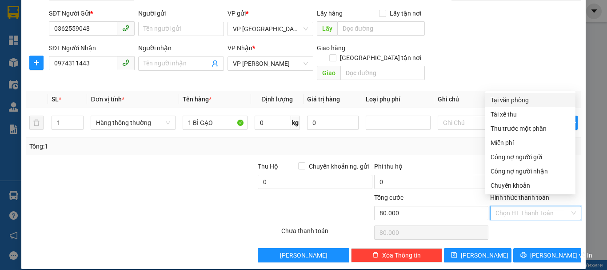
click at [507, 97] on div "Tại văn phòng" at bounding box center [531, 100] width 80 height 10
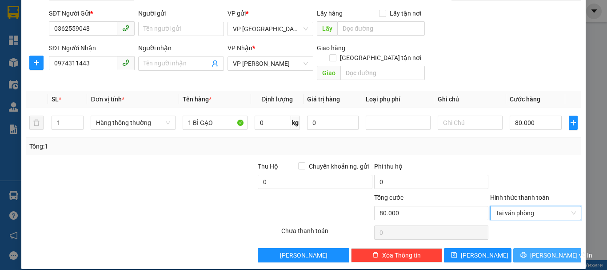
click at [532, 248] on button "[PERSON_NAME] và In" at bounding box center [547, 255] width 68 height 14
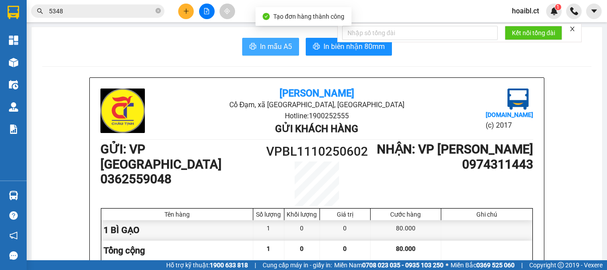
click at [264, 49] on span "In mẫu A5" at bounding box center [276, 46] width 32 height 11
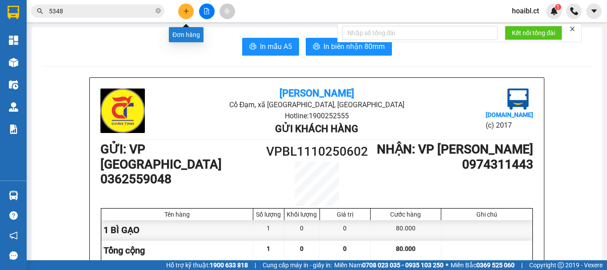
click at [189, 11] on icon "plus" at bounding box center [186, 11] width 6 height 6
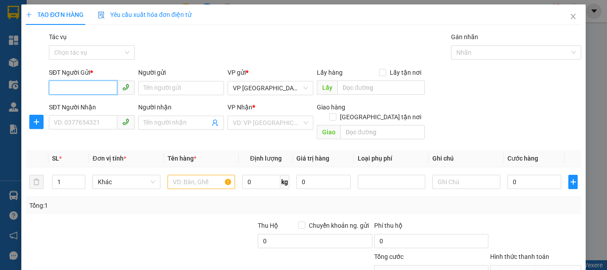
click at [111, 87] on input "SĐT Người Gửi *" at bounding box center [83, 87] width 68 height 14
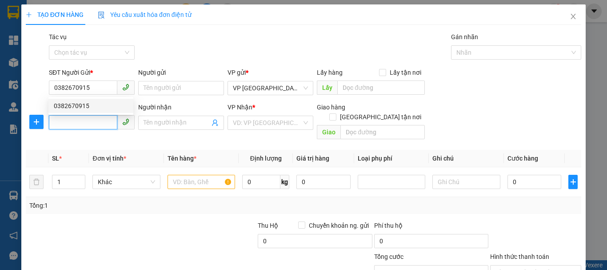
click at [100, 126] on input "SĐT Người Nhận" at bounding box center [83, 122] width 68 height 14
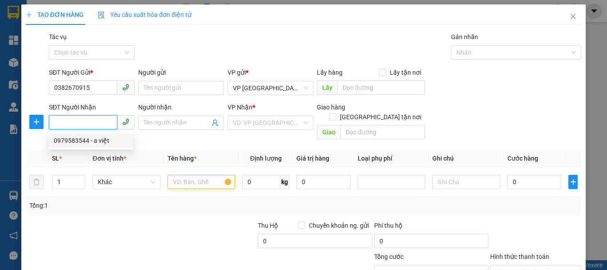
click at [79, 140] on div "0979583544 - a việt" at bounding box center [91, 141] width 74 height 10
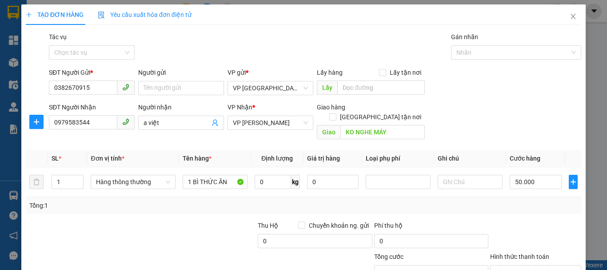
click at [176, 221] on div at bounding box center [199, 236] width 116 height 31
click at [285, 122] on span "VP [PERSON_NAME]" at bounding box center [270, 122] width 75 height 13
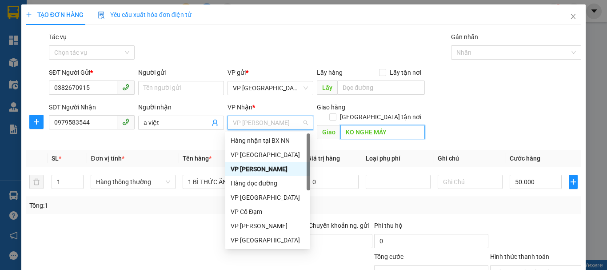
click at [385, 125] on input "KO NGHE MÁY" at bounding box center [383, 132] width 84 height 14
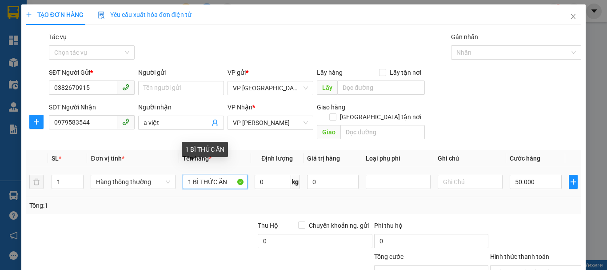
click at [225, 175] on input "1 BÌ THỨC ĂN" at bounding box center [215, 182] width 65 height 14
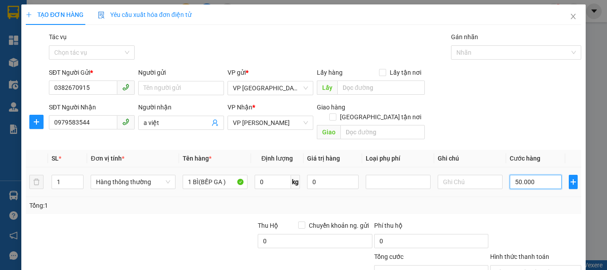
click at [514, 175] on input "50.000" at bounding box center [536, 182] width 52 height 14
click at [177, 204] on div "Transit Pickup Surcharge Ids Transit Deliver Surcharge Ids Transit Deliver Surc…" at bounding box center [304, 176] width 556 height 289
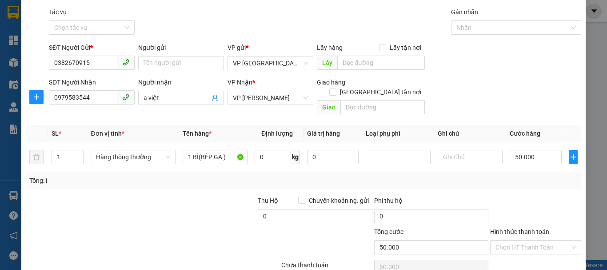
scroll to position [59, 0]
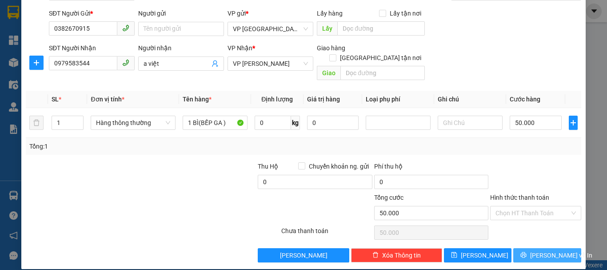
click at [538, 250] on span "[PERSON_NAME] và In" at bounding box center [561, 255] width 62 height 10
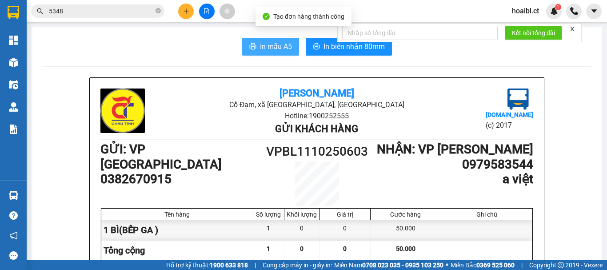
click at [253, 49] on icon "printer" at bounding box center [252, 46] width 7 height 7
click at [182, 12] on button at bounding box center [186, 12] width 16 height 16
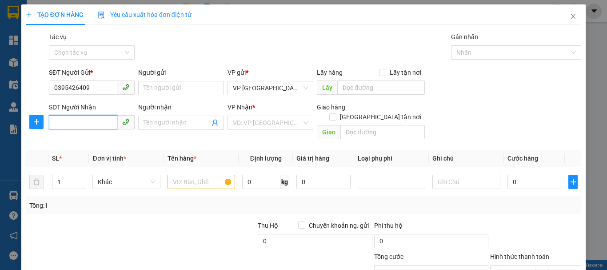
click at [94, 123] on input "SĐT Người Nhận" at bounding box center [83, 122] width 68 height 14
click at [251, 122] on input "search" at bounding box center [267, 122] width 69 height 13
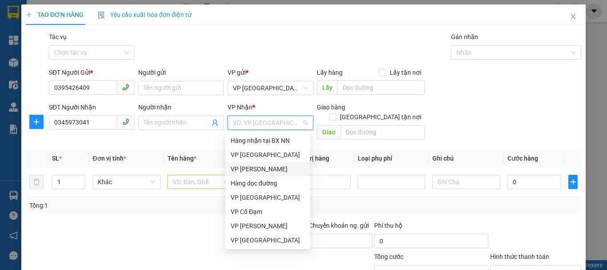
click at [259, 171] on div "VP [PERSON_NAME]" at bounding box center [268, 169] width 74 height 10
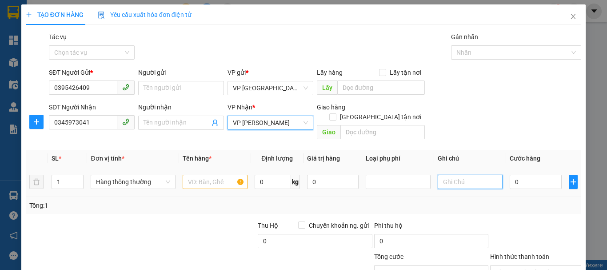
click at [453, 175] on input "text" at bounding box center [470, 182] width 65 height 14
click at [194, 175] on input "text" at bounding box center [215, 182] width 65 height 14
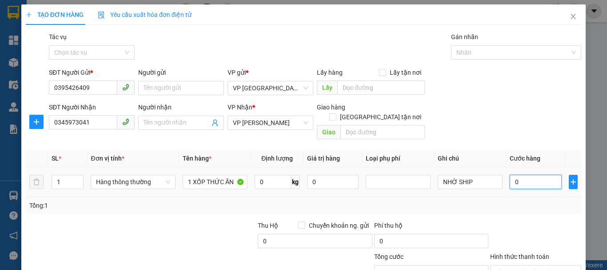
click at [525, 175] on input "0" at bounding box center [536, 182] width 52 height 14
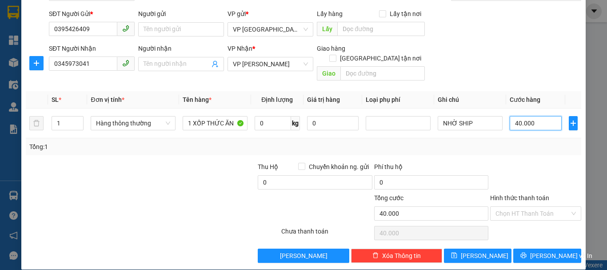
scroll to position [59, 0]
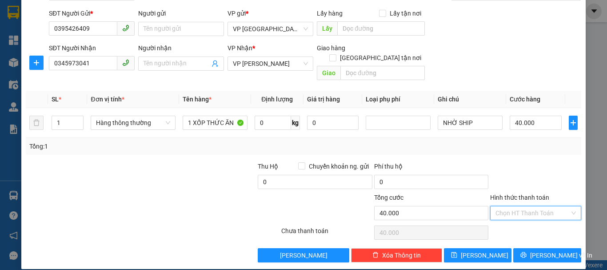
click at [517, 206] on input "Hình thức thanh toán" at bounding box center [533, 212] width 74 height 13
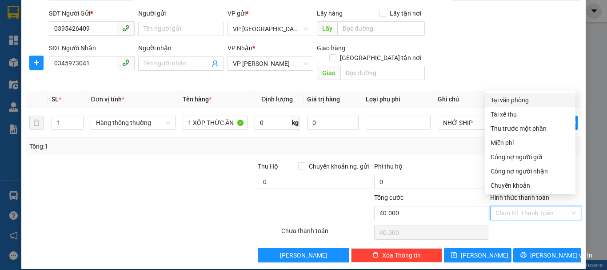
click at [504, 98] on div "Tại văn phòng" at bounding box center [531, 100] width 80 height 10
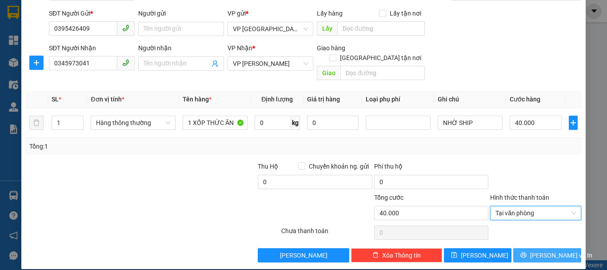
click at [526, 252] on icon "printer" at bounding box center [524, 255] width 6 height 6
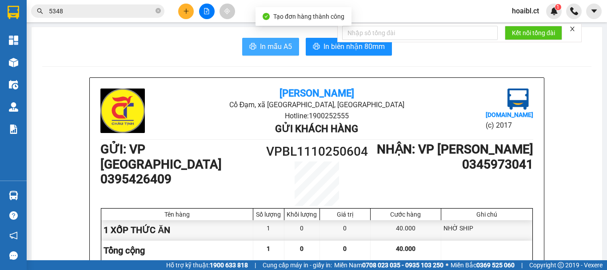
click at [278, 44] on span "In mẫu A5" at bounding box center [276, 46] width 32 height 11
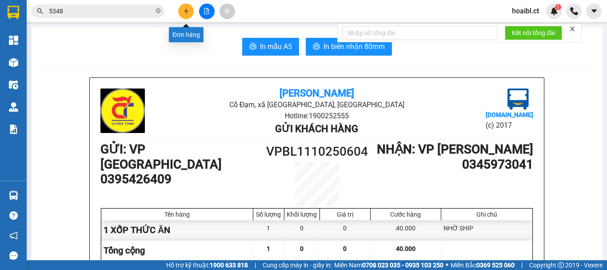
click at [183, 13] on icon "plus" at bounding box center [186, 11] width 6 height 6
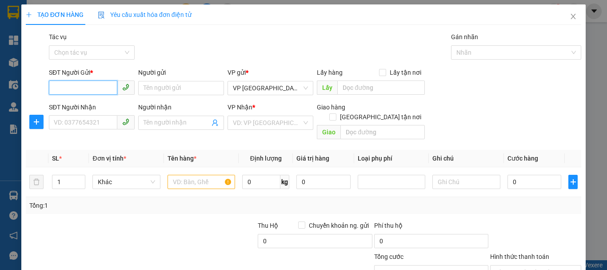
click at [74, 88] on input "SĐT Người Gửi *" at bounding box center [83, 87] width 68 height 14
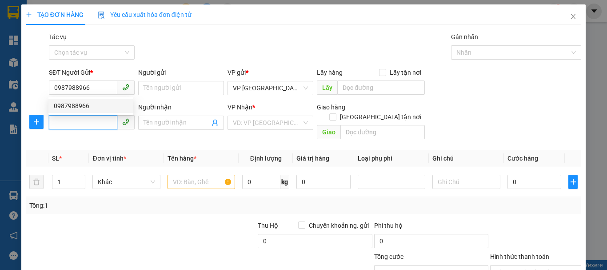
click at [84, 124] on input "SĐT Người Nhận" at bounding box center [83, 122] width 68 height 14
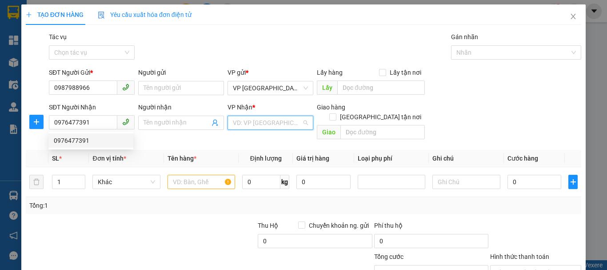
click at [257, 123] on input "search" at bounding box center [267, 122] width 69 height 13
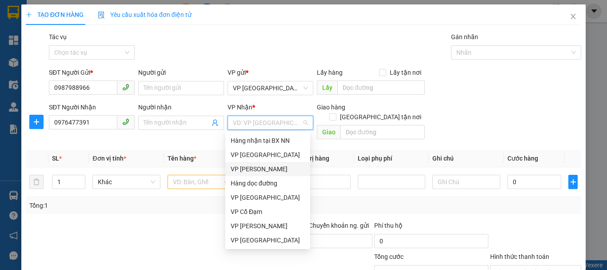
click at [241, 172] on div "VP [PERSON_NAME]" at bounding box center [268, 169] width 74 height 10
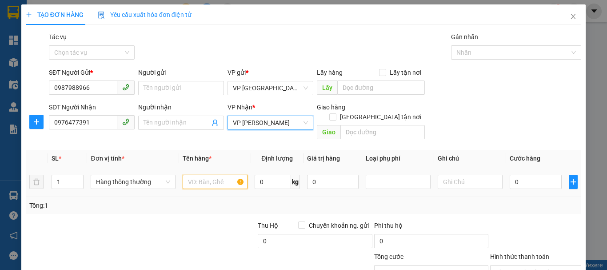
click at [200, 175] on input "text" at bounding box center [215, 182] width 65 height 14
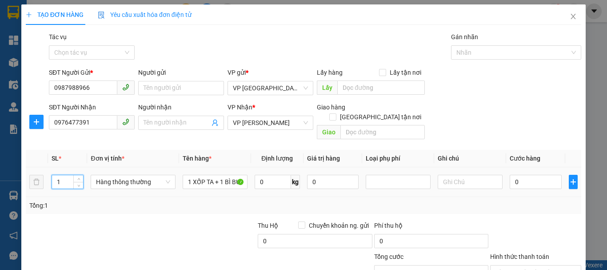
click at [68, 175] on input "1" at bounding box center [67, 181] width 31 height 13
click at [525, 175] on input "0" at bounding box center [536, 182] width 52 height 14
click at [227, 197] on div "Tổng: 2" at bounding box center [304, 205] width 556 height 17
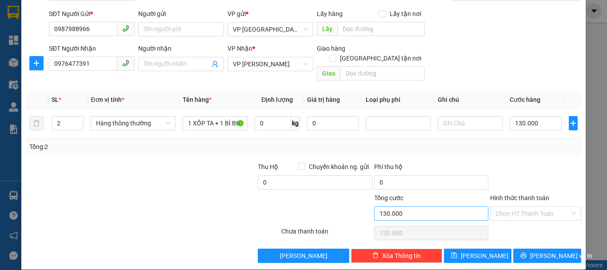
scroll to position [59, 0]
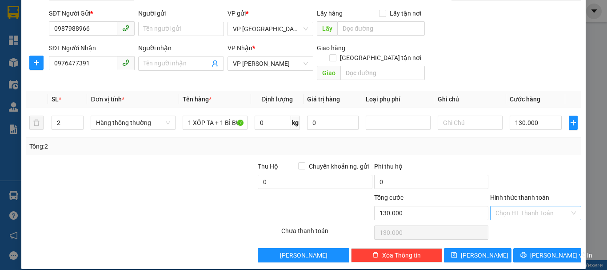
click at [514, 206] on input "Hình thức thanh toán" at bounding box center [533, 212] width 74 height 13
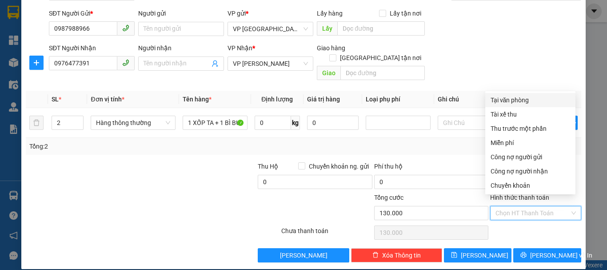
click at [510, 100] on div "Tại văn phòng" at bounding box center [531, 100] width 80 height 10
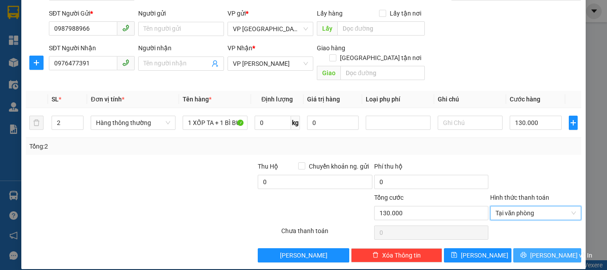
click at [521, 248] on button "[PERSON_NAME] và In" at bounding box center [547, 255] width 68 height 14
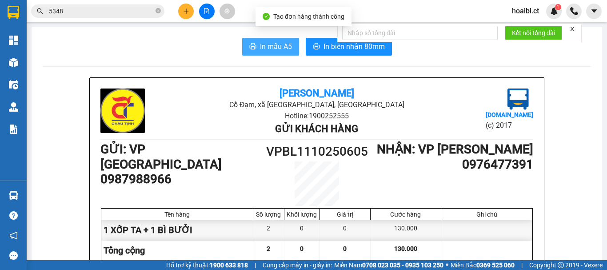
click at [271, 48] on span "In mẫu A5" at bounding box center [276, 46] width 32 height 11
click at [249, 48] on icon "printer" at bounding box center [252, 46] width 7 height 7
click at [188, 8] on icon "plus" at bounding box center [186, 11] width 6 height 6
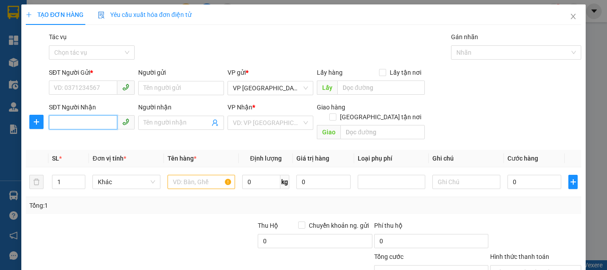
click at [88, 122] on input "SĐT Người Nhận" at bounding box center [83, 122] width 68 height 14
click at [90, 88] on input "SĐT Người Gửi *" at bounding box center [83, 87] width 68 height 14
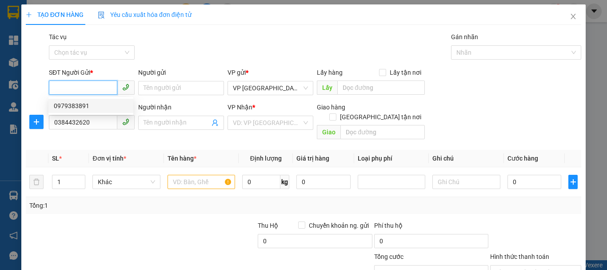
click at [84, 102] on div "0979383891" at bounding box center [91, 106] width 74 height 10
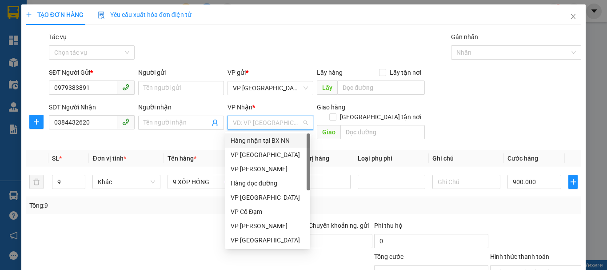
click at [256, 123] on input "search" at bounding box center [267, 122] width 69 height 13
click at [259, 171] on div "VP [PERSON_NAME]" at bounding box center [268, 169] width 74 height 10
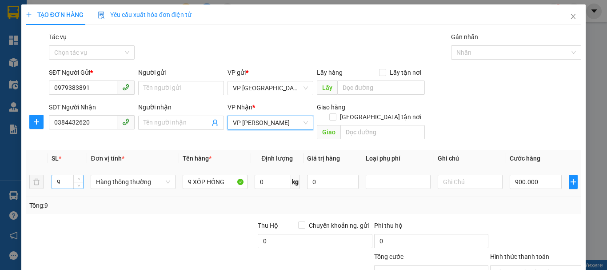
click at [66, 175] on input "9" at bounding box center [67, 181] width 31 height 13
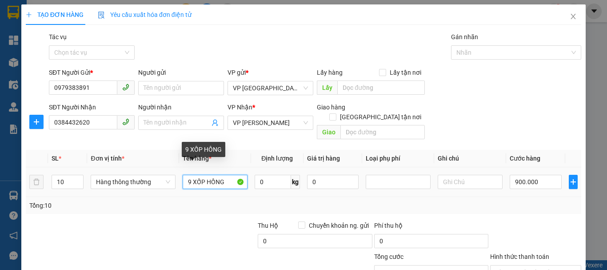
click at [187, 175] on input "9 XỐP HỒNG" at bounding box center [215, 182] width 65 height 14
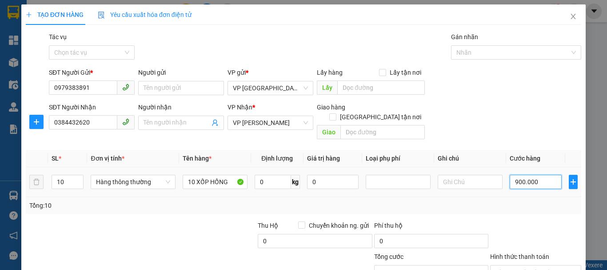
click at [543, 175] on input "900.000" at bounding box center [536, 182] width 52 height 14
click at [510, 175] on input "900.000" at bounding box center [536, 182] width 52 height 14
click at [512, 175] on input "900.000" at bounding box center [536, 182] width 52 height 14
drag, startPoint x: 532, startPoint y: 172, endPoint x: 509, endPoint y: 172, distance: 23.1
click at [510, 175] on input "900.000" at bounding box center [536, 182] width 52 height 14
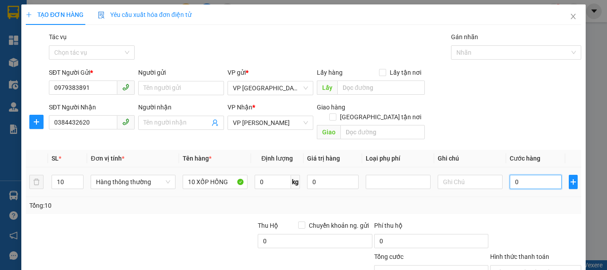
click at [525, 175] on input "0" at bounding box center [536, 182] width 52 height 14
drag, startPoint x: 525, startPoint y: 172, endPoint x: 503, endPoint y: 175, distance: 22.1
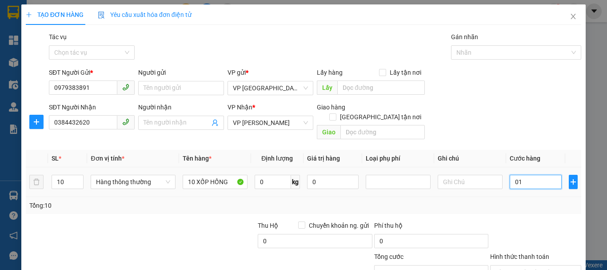
click at [506, 175] on td "01" at bounding box center [535, 182] width 59 height 30
click at [198, 208] on div "Transit Pickup Surcharge Ids Transit Deliver Surcharge Ids Transit Deliver Surc…" at bounding box center [304, 176] width 556 height 289
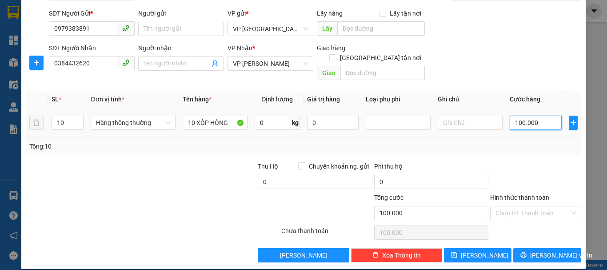
click at [535, 116] on input "100.000" at bounding box center [536, 123] width 52 height 14
click at [527, 252] on icon "printer" at bounding box center [524, 255] width 6 height 6
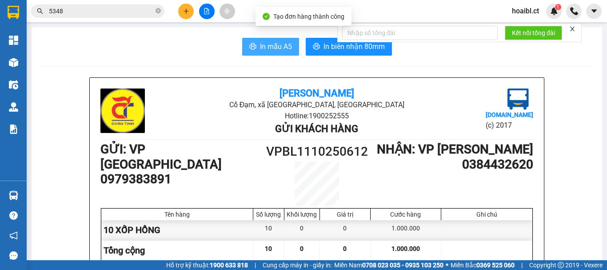
click at [260, 41] on span "In mẫu A5" at bounding box center [276, 46] width 32 height 11
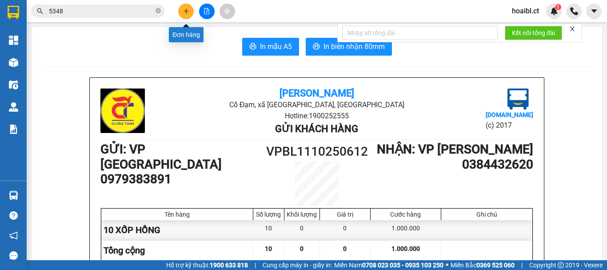
click at [184, 14] on icon "plus" at bounding box center [186, 11] width 6 height 6
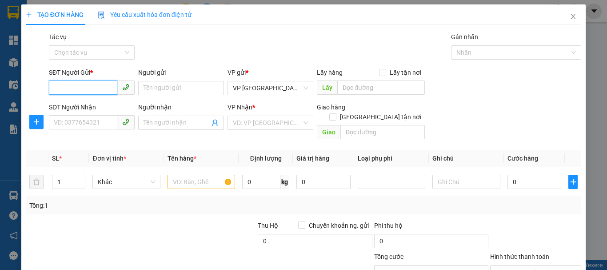
click at [89, 89] on input "SĐT Người Gửi *" at bounding box center [83, 87] width 68 height 14
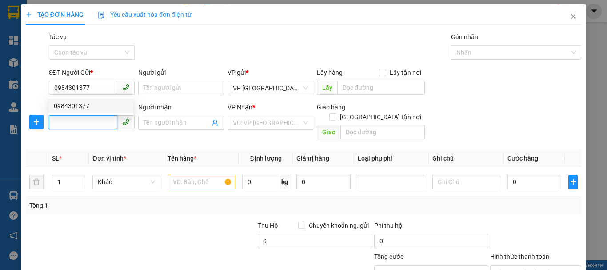
click at [88, 121] on input "SĐT Người Nhận" at bounding box center [83, 122] width 68 height 14
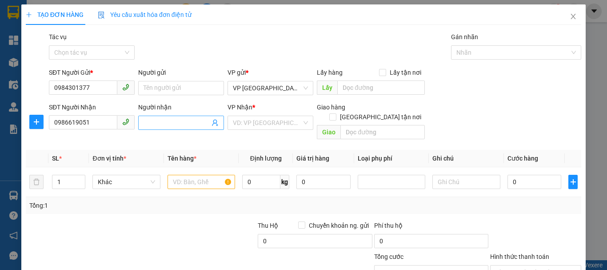
click at [149, 121] on input "Người nhận" at bounding box center [177, 123] width 66 height 10
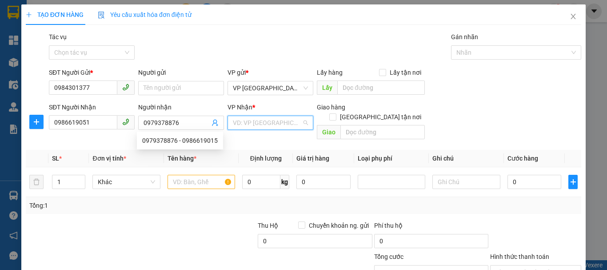
click at [242, 121] on input "search" at bounding box center [267, 122] width 69 height 13
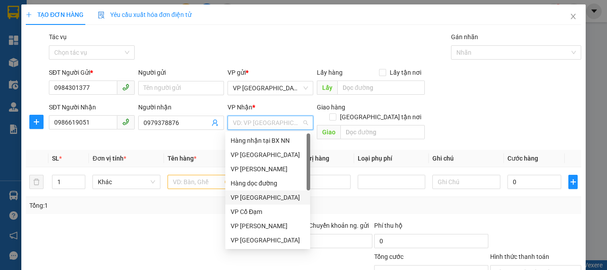
click at [256, 198] on div "VP [GEOGRAPHIC_DATA]" at bounding box center [268, 197] width 74 height 10
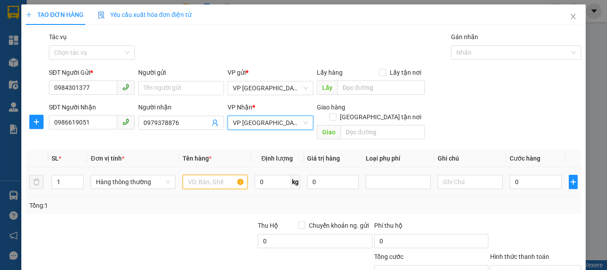
click at [186, 175] on input "text" at bounding box center [215, 182] width 65 height 14
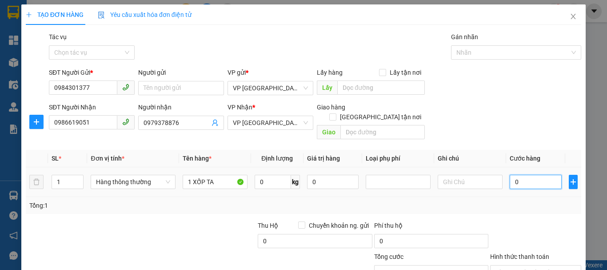
click at [526, 175] on input "0" at bounding box center [536, 182] width 52 height 14
drag, startPoint x: 519, startPoint y: 171, endPoint x: 505, endPoint y: 169, distance: 13.4
click at [510, 175] on input "0" at bounding box center [536, 182] width 52 height 14
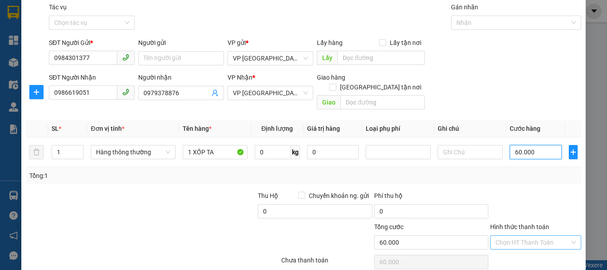
scroll to position [59, 0]
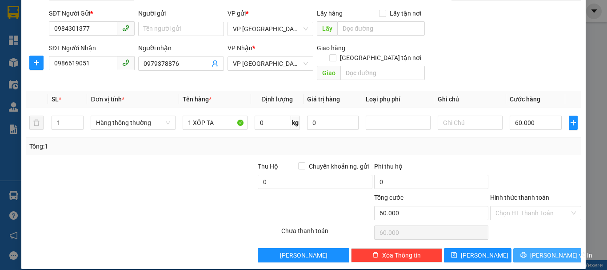
click at [523, 248] on button "[PERSON_NAME] và In" at bounding box center [547, 255] width 68 height 14
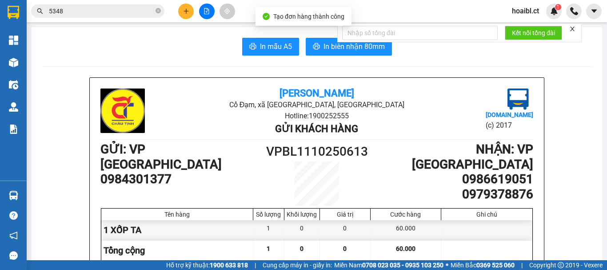
click at [523, 246] on div at bounding box center [486, 251] width 91 height 20
click at [262, 49] on span "In mẫu A5" at bounding box center [276, 46] width 32 height 11
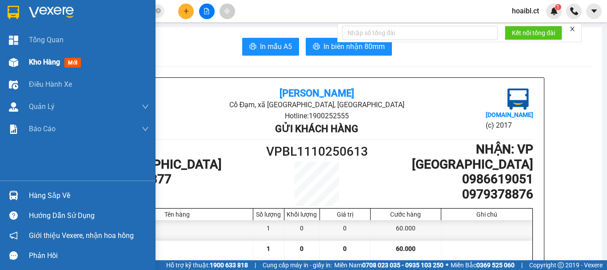
click at [17, 60] on img at bounding box center [13, 62] width 9 height 9
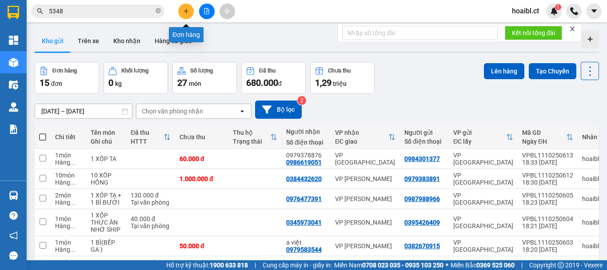
click at [188, 11] on icon "plus" at bounding box center [186, 11] width 6 height 6
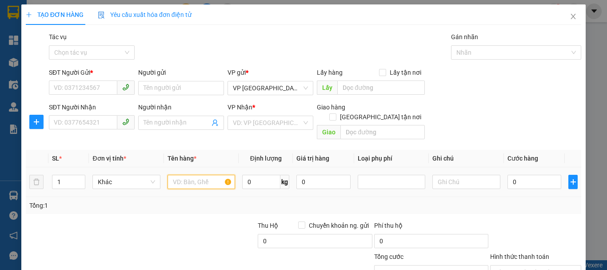
click at [193, 175] on input "text" at bounding box center [202, 182] width 68 height 14
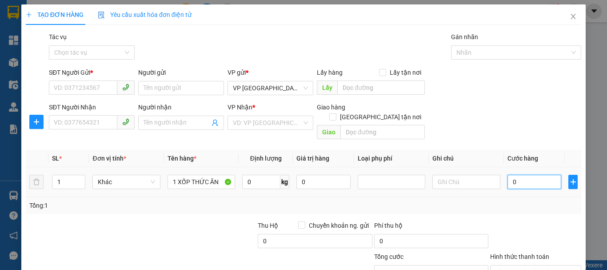
click at [508, 175] on input "0" at bounding box center [535, 182] width 54 height 14
click at [74, 86] on input "SĐT Người Gửi *" at bounding box center [83, 87] width 68 height 14
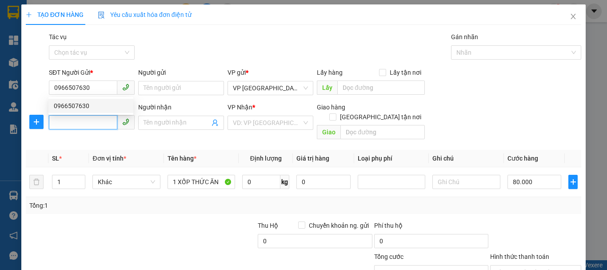
click at [95, 123] on input "SĐT Người Nhận" at bounding box center [83, 122] width 68 height 14
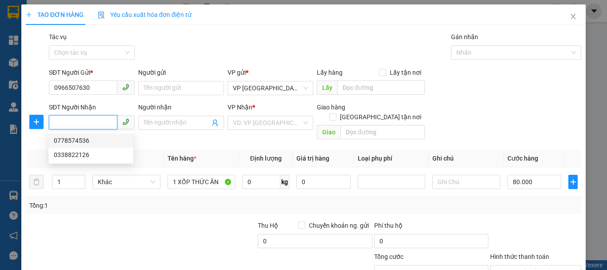
click at [85, 137] on div "0778574536" at bounding box center [91, 141] width 74 height 10
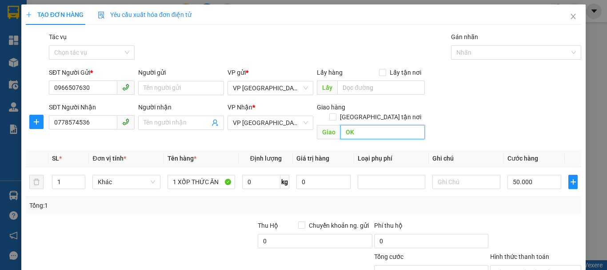
click at [364, 125] on input "OK" at bounding box center [383, 132] width 84 height 14
click at [205, 221] on div at bounding box center [199, 236] width 116 height 31
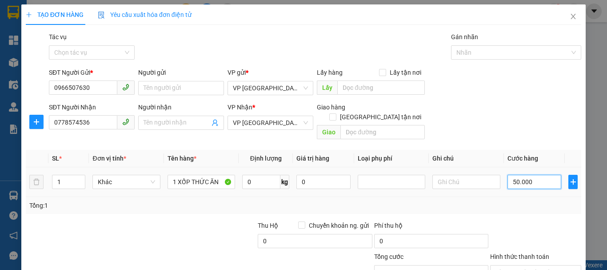
click at [513, 175] on input "50.000" at bounding box center [535, 182] width 54 height 14
click at [206, 207] on div "Transit Pickup Surcharge Ids Transit Deliver Surcharge Ids Transit Deliver Surc…" at bounding box center [304, 176] width 556 height 289
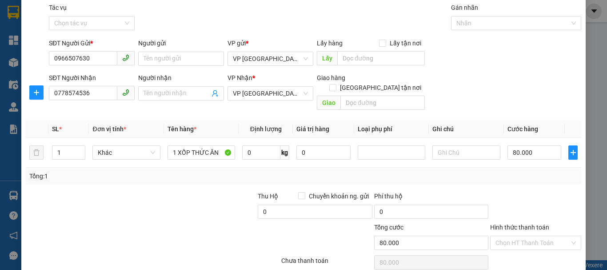
scroll to position [59, 0]
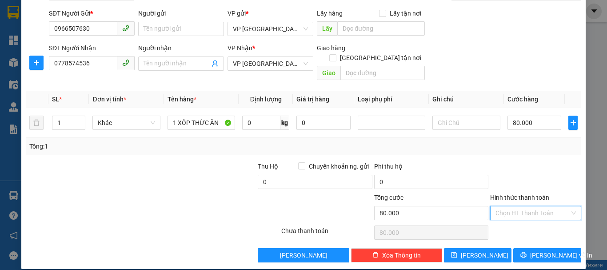
click at [519, 206] on input "Hình thức thanh toán" at bounding box center [533, 212] width 74 height 13
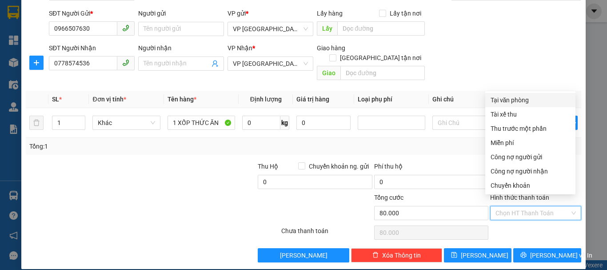
click at [520, 99] on div "Tại văn phòng" at bounding box center [531, 100] width 80 height 10
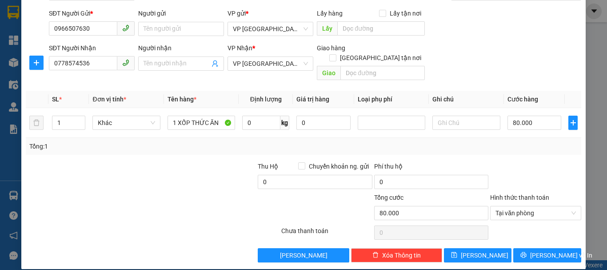
click at [190, 161] on div at bounding box center [199, 176] width 116 height 31
click at [544, 250] on span "[PERSON_NAME] và In" at bounding box center [561, 255] width 62 height 10
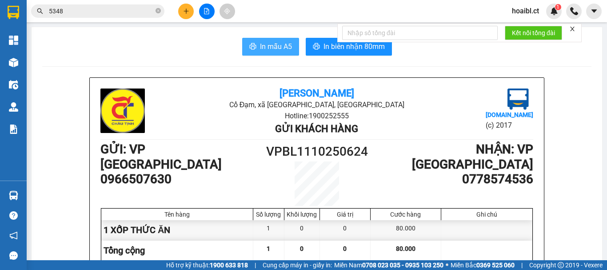
click at [272, 46] on span "In mẫu A5" at bounding box center [276, 46] width 32 height 11
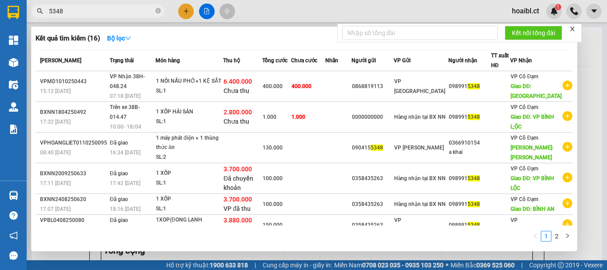
click at [84, 7] on input "5348" at bounding box center [101, 11] width 105 height 10
click at [84, 6] on span "5348" at bounding box center [97, 10] width 133 height 13
click at [89, 14] on input "5348" at bounding box center [101, 11] width 105 height 10
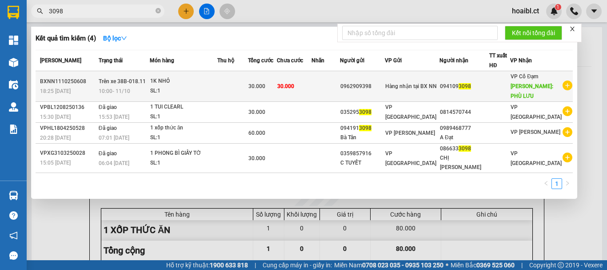
click at [312, 88] on td "30.000" at bounding box center [294, 86] width 35 height 31
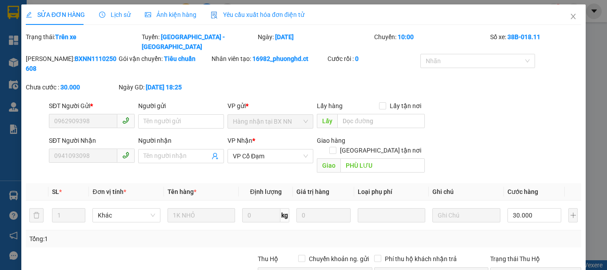
scroll to position [73, 0]
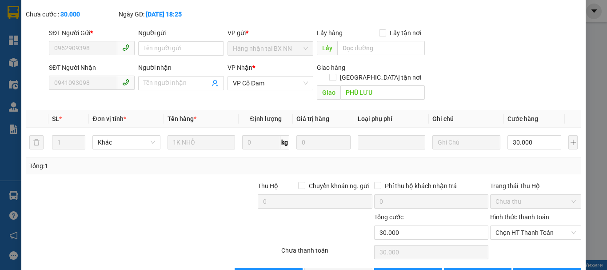
click at [174, 181] on div at bounding box center [199, 196] width 116 height 31
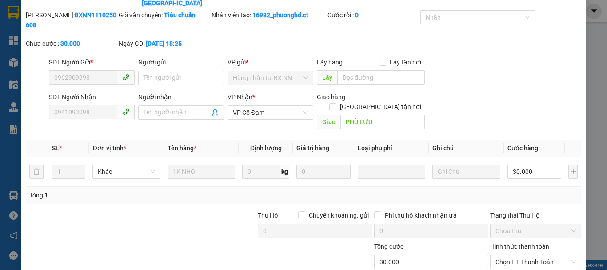
scroll to position [0, 0]
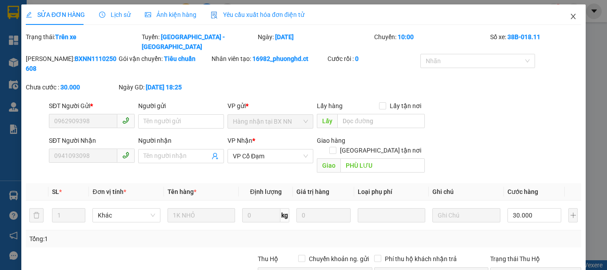
click at [570, 18] on icon "close" at bounding box center [573, 16] width 7 height 7
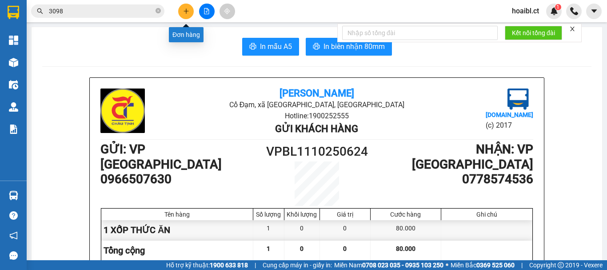
click at [184, 11] on icon "plus" at bounding box center [186, 11] width 5 height 0
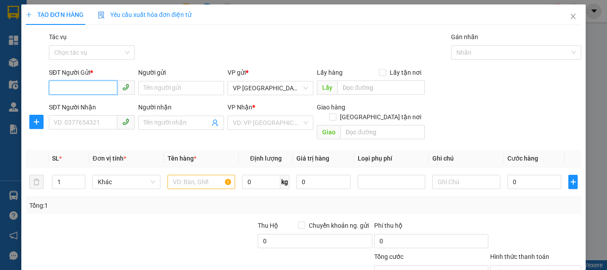
click at [83, 89] on input "SĐT Người Gửi *" at bounding box center [83, 87] width 68 height 14
click at [261, 122] on input "search" at bounding box center [267, 122] width 69 height 13
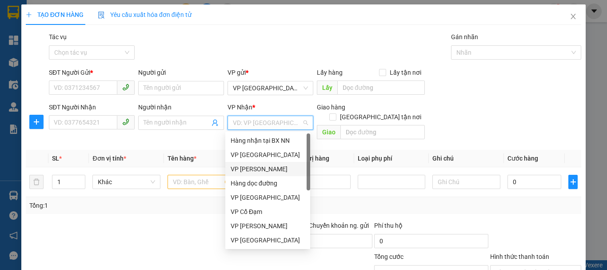
click at [257, 168] on div "VP [PERSON_NAME]" at bounding box center [268, 169] width 74 height 10
click at [257, 175] on input "0" at bounding box center [261, 182] width 38 height 14
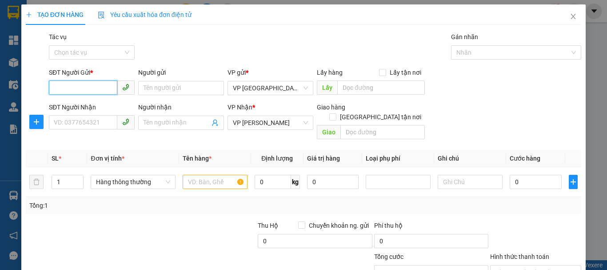
click at [87, 84] on input "SĐT Người Gửi *" at bounding box center [83, 87] width 68 height 14
click at [64, 87] on input "SĐT Người Gửi *" at bounding box center [83, 87] width 68 height 14
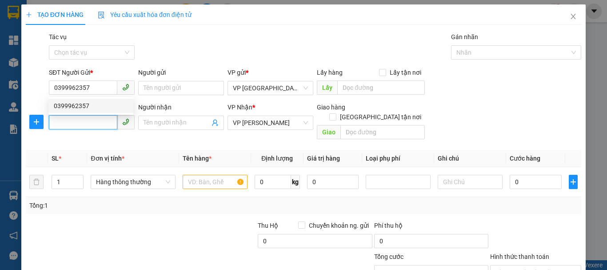
click at [82, 119] on input "SĐT Người Nhận" at bounding box center [83, 122] width 68 height 14
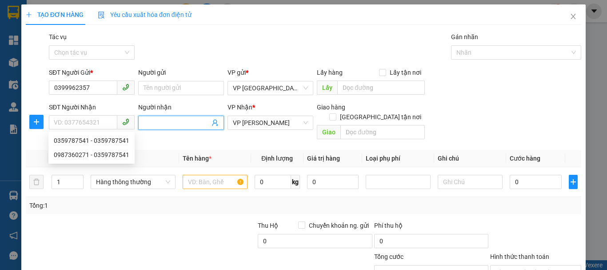
click at [164, 116] on span at bounding box center [181, 123] width 86 height 14
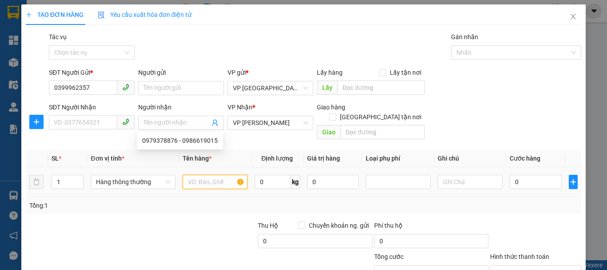
click at [219, 175] on input "text" at bounding box center [215, 182] width 65 height 14
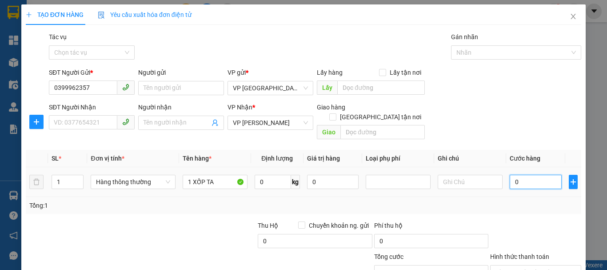
click at [527, 176] on input "0" at bounding box center [536, 182] width 52 height 14
click at [204, 221] on div at bounding box center [199, 236] width 116 height 31
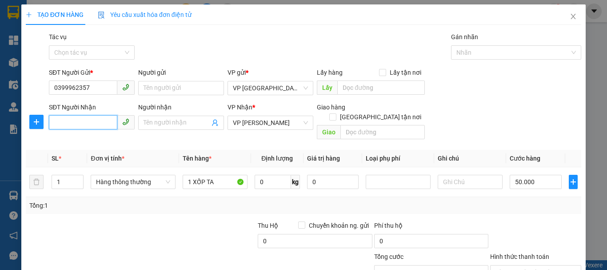
click at [89, 120] on input "SĐT Người Nhận" at bounding box center [83, 122] width 68 height 14
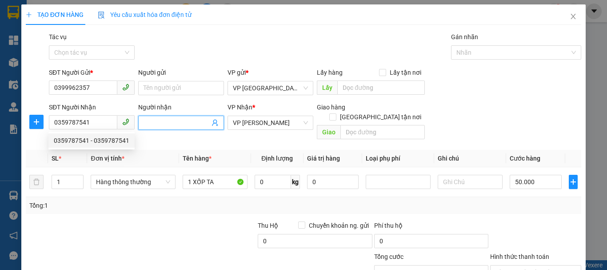
click at [169, 120] on input "Người nhận" at bounding box center [177, 123] width 66 height 10
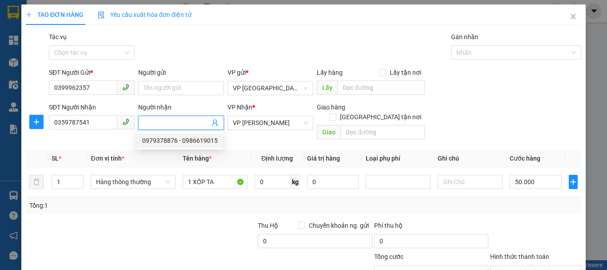
click at [189, 200] on div "Tổng: 1" at bounding box center [132, 205] width 206 height 10
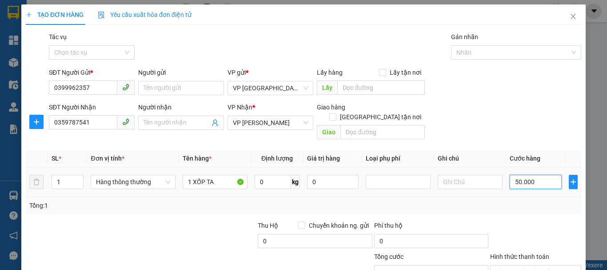
click at [532, 175] on input "50.000" at bounding box center [536, 182] width 52 height 14
click at [214, 221] on div at bounding box center [199, 236] width 116 height 31
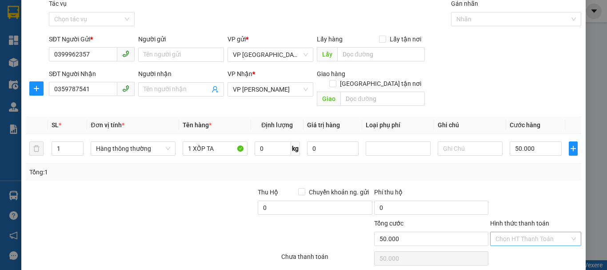
scroll to position [59, 0]
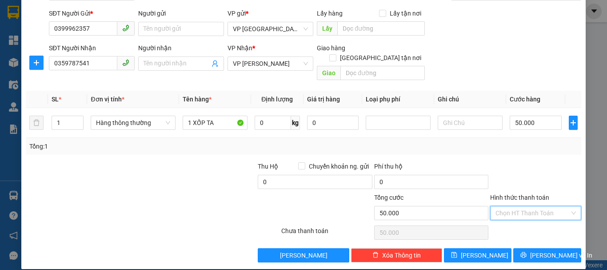
click at [508, 206] on input "Hình thức thanh toán" at bounding box center [533, 212] width 74 height 13
click at [431, 141] on div "Tổng: 1" at bounding box center [303, 146] width 549 height 10
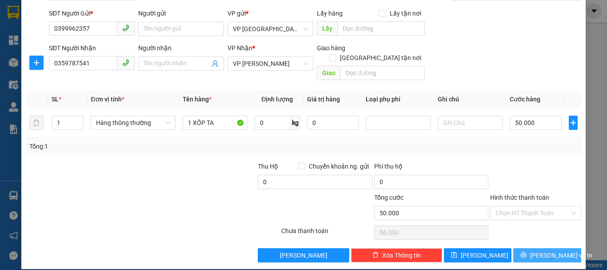
click at [535, 250] on span "[PERSON_NAME] và In" at bounding box center [561, 255] width 62 height 10
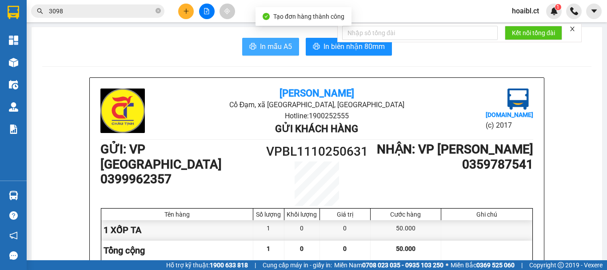
click at [253, 49] on icon "printer" at bounding box center [252, 46] width 7 height 7
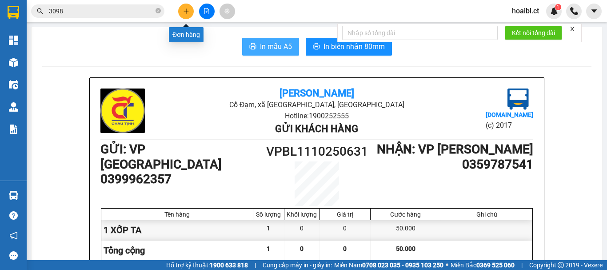
click at [184, 15] on button at bounding box center [186, 12] width 16 height 16
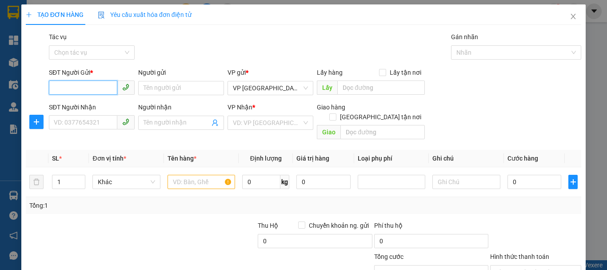
click at [100, 91] on input "SĐT Người Gửi *" at bounding box center [83, 87] width 68 height 14
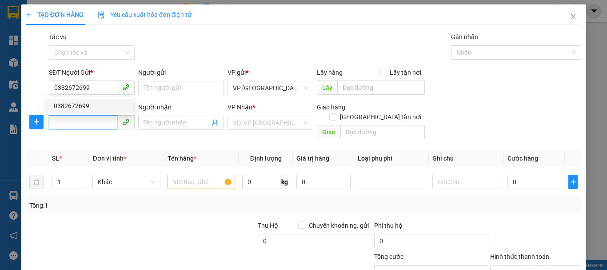
click at [77, 120] on input "SĐT Người Nhận" at bounding box center [83, 122] width 68 height 14
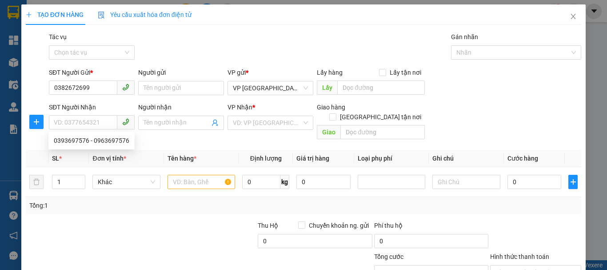
click at [226, 124] on div "VP Nhận * VD: VP [GEOGRAPHIC_DATA]" at bounding box center [270, 122] width 89 height 41
click at [266, 115] on div "VP Nhận *" at bounding box center [271, 108] width 86 height 13
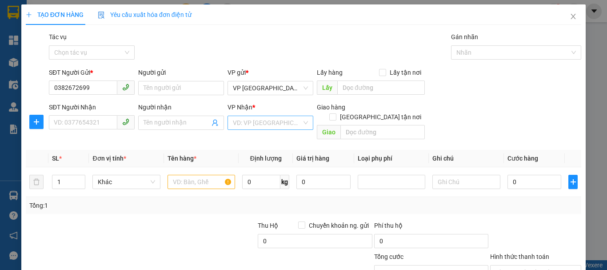
click at [261, 126] on input "search" at bounding box center [267, 122] width 69 height 13
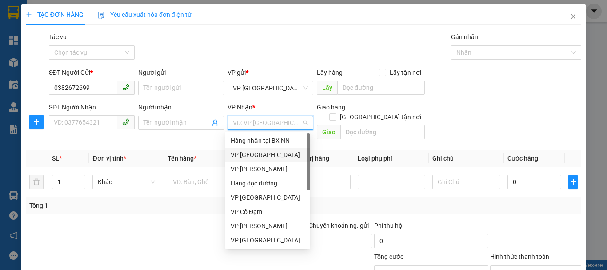
click at [260, 160] on div "VP [GEOGRAPHIC_DATA]" at bounding box center [267, 155] width 85 height 14
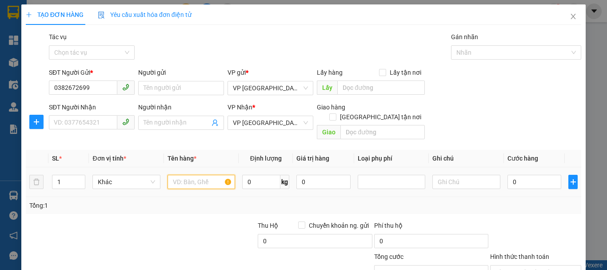
click at [199, 175] on input "text" at bounding box center [202, 182] width 68 height 14
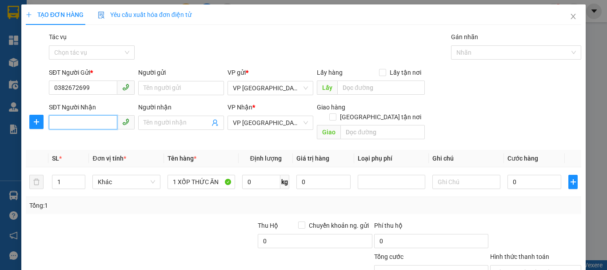
click at [89, 123] on input "SĐT Người Nhận" at bounding box center [83, 122] width 68 height 14
click at [53, 121] on input "375086714" at bounding box center [83, 122] width 68 height 14
click at [155, 121] on input "Người nhận" at bounding box center [177, 123] width 66 height 10
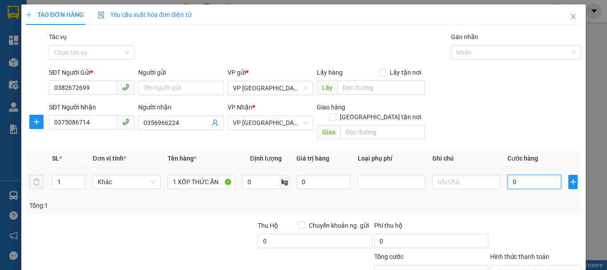
click at [519, 175] on input "0" at bounding box center [535, 182] width 54 height 14
drag, startPoint x: 507, startPoint y: 170, endPoint x: 532, endPoint y: 172, distance: 24.5
click at [532, 175] on input "90.000" at bounding box center [535, 182] width 54 height 14
click at [150, 200] on div "Tổng: 1" at bounding box center [132, 205] width 206 height 10
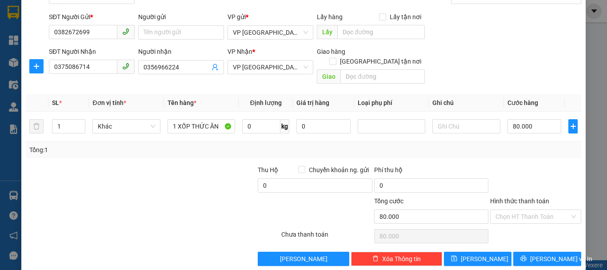
scroll to position [59, 0]
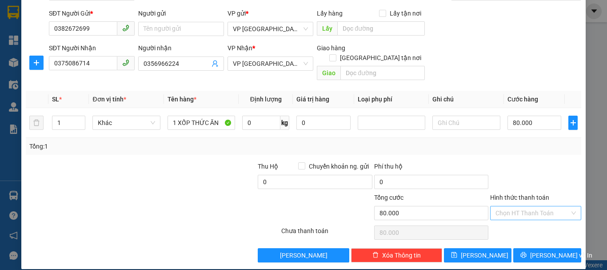
click at [496, 206] on input "Hình thức thanh toán" at bounding box center [533, 212] width 74 height 13
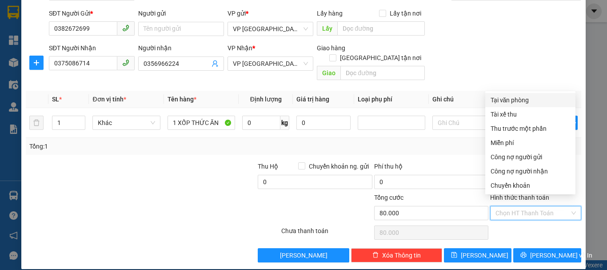
click at [507, 103] on div "Tại văn phòng" at bounding box center [531, 100] width 80 height 10
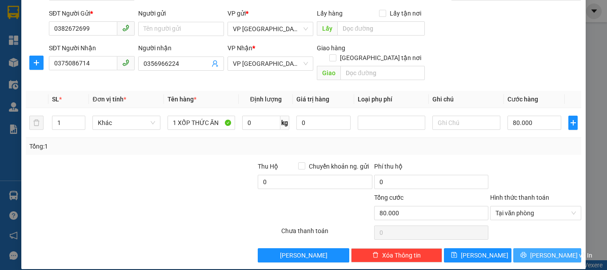
click at [552, 250] on span "[PERSON_NAME] và In" at bounding box center [561, 255] width 62 height 10
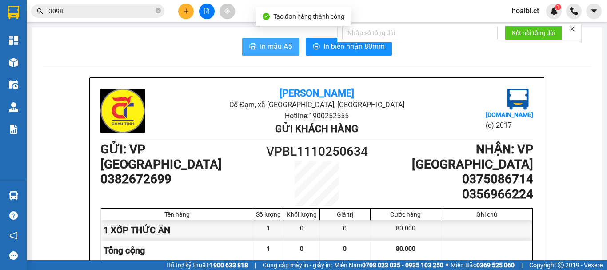
click at [269, 38] on button "In mẫu A5" at bounding box center [270, 47] width 57 height 18
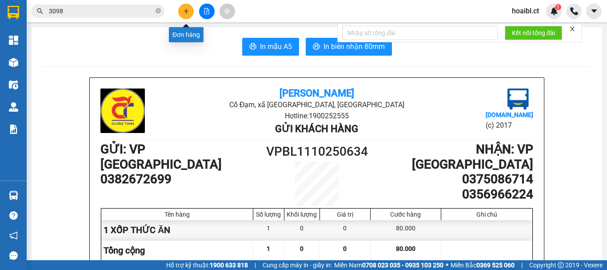
click at [184, 12] on icon "plus" at bounding box center [186, 11] width 6 height 6
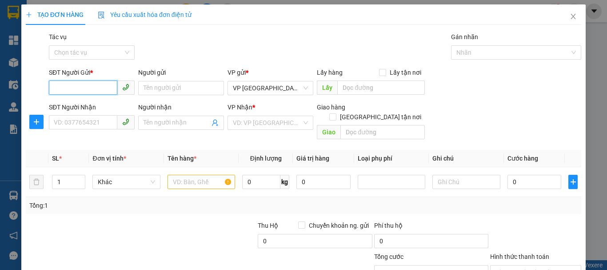
click at [89, 91] on input "SĐT Người Gửi *" at bounding box center [83, 87] width 68 height 14
click at [88, 121] on input "SĐT Người Nhận" at bounding box center [83, 122] width 68 height 14
click at [181, 179] on input "text" at bounding box center [202, 182] width 68 height 14
click at [91, 83] on input "SĐT Người Gửi *" at bounding box center [83, 87] width 68 height 14
click at [92, 84] on input "SĐT Người Gửi *" at bounding box center [83, 87] width 68 height 14
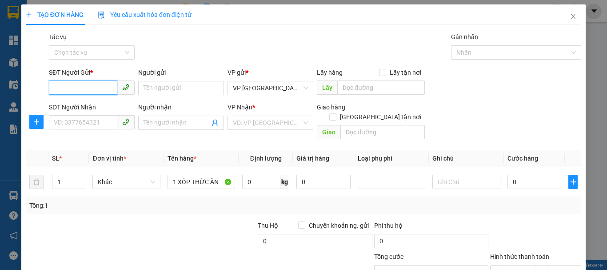
click at [89, 90] on input "SĐT Người Gửi *" at bounding box center [83, 87] width 68 height 14
click at [258, 121] on input "search" at bounding box center [267, 122] width 69 height 13
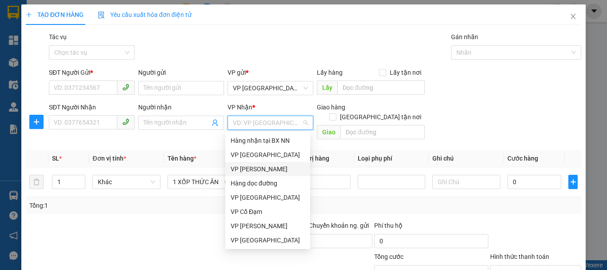
click at [164, 221] on div at bounding box center [199, 236] width 116 height 31
click at [248, 122] on input "search" at bounding box center [267, 122] width 69 height 13
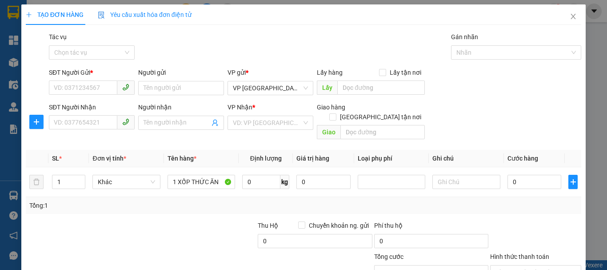
click at [176, 221] on div at bounding box center [199, 236] width 116 height 31
click at [88, 81] on input "SĐT Người Gửi *" at bounding box center [83, 87] width 68 height 14
click at [125, 203] on div "Tổng: 1" at bounding box center [304, 205] width 556 height 17
click at [93, 92] on input "SĐT Người Gửi *" at bounding box center [83, 87] width 68 height 14
click at [88, 88] on input "0" at bounding box center [83, 87] width 68 height 14
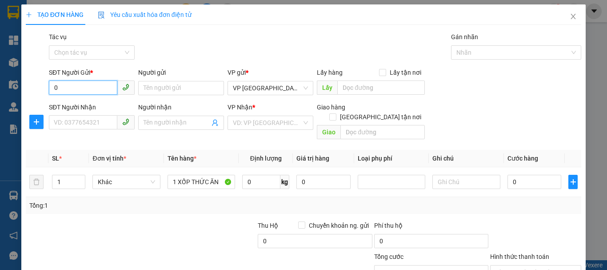
click at [88, 88] on input "0" at bounding box center [83, 87] width 68 height 14
click at [257, 120] on input "search" at bounding box center [267, 122] width 69 height 13
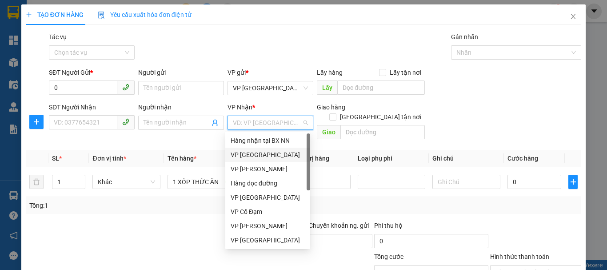
click at [261, 153] on div "VP [GEOGRAPHIC_DATA]" at bounding box center [268, 155] width 74 height 10
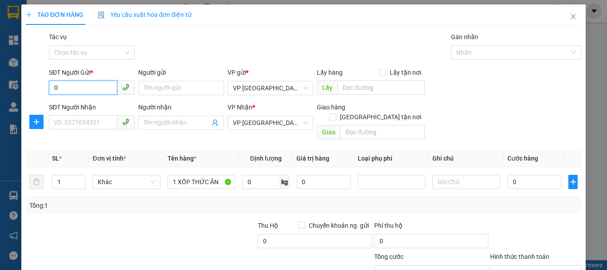
click at [88, 89] on input "0" at bounding box center [83, 87] width 68 height 14
click at [81, 125] on input "SĐT Người Nhận" at bounding box center [83, 122] width 68 height 14
click at [74, 92] on input "0" at bounding box center [83, 87] width 68 height 14
click at [73, 132] on div "SĐT Người Nhận VD: 0377654321" at bounding box center [92, 117] width 86 height 31
click at [73, 124] on input "SĐT Người Nhận" at bounding box center [83, 122] width 68 height 14
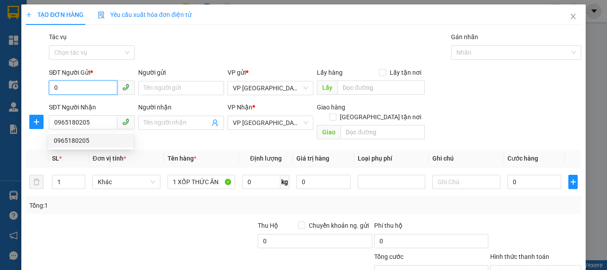
click at [75, 88] on input "0" at bounding box center [83, 87] width 68 height 14
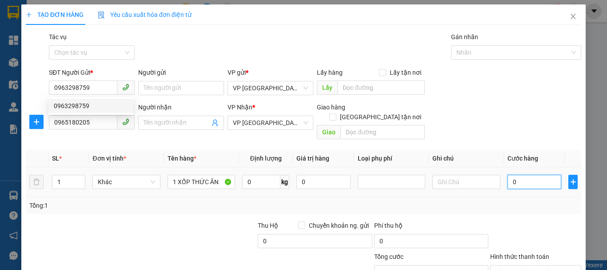
click at [509, 175] on input "0" at bounding box center [535, 182] width 54 height 14
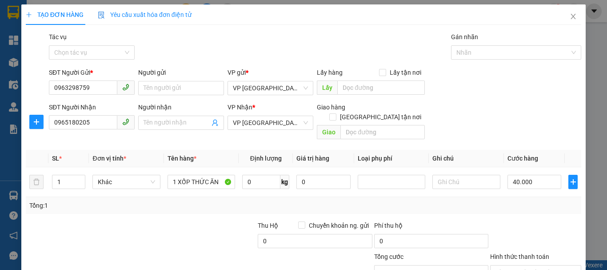
click at [221, 221] on div at bounding box center [199, 236] width 116 height 31
click at [229, 203] on div "Tổng: 1" at bounding box center [304, 205] width 556 height 17
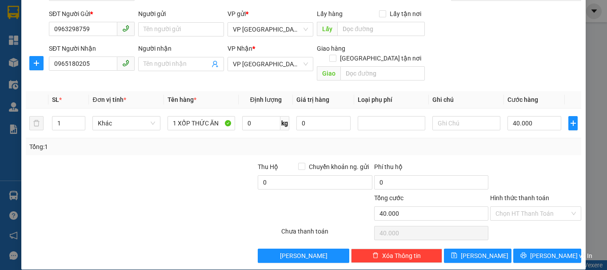
scroll to position [59, 0]
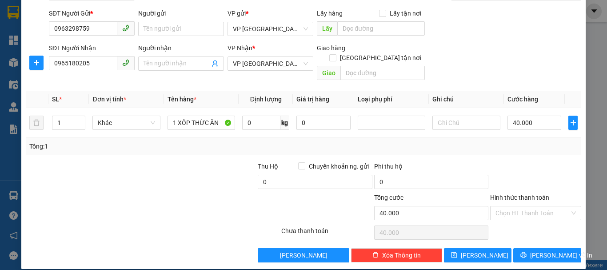
click at [195, 180] on div at bounding box center [199, 176] width 116 height 31
click at [534, 250] on span "[PERSON_NAME] và In" at bounding box center [561, 255] width 62 height 10
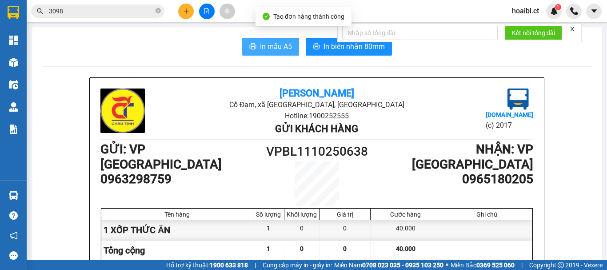
click at [274, 50] on span "In mẫu A5" at bounding box center [276, 46] width 32 height 11
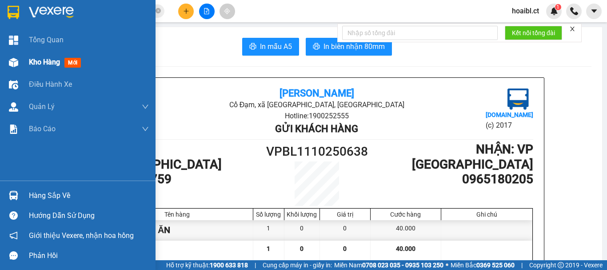
click at [13, 59] on img at bounding box center [13, 62] width 9 height 9
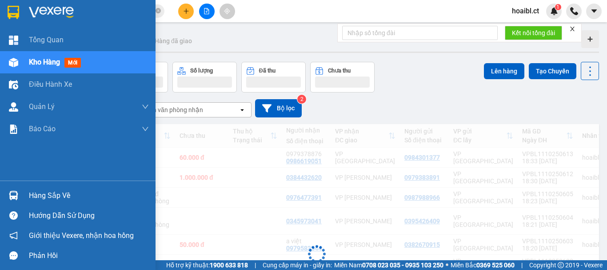
click at [54, 64] on span "Kho hàng" at bounding box center [44, 62] width 31 height 8
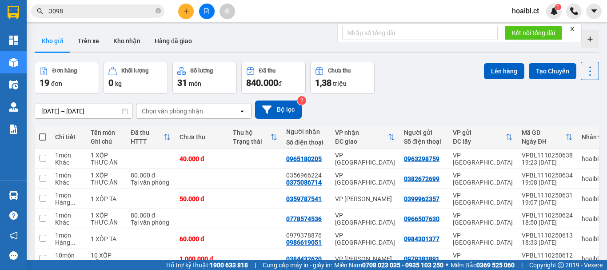
click at [187, 9] on icon "plus" at bounding box center [186, 11] width 6 height 6
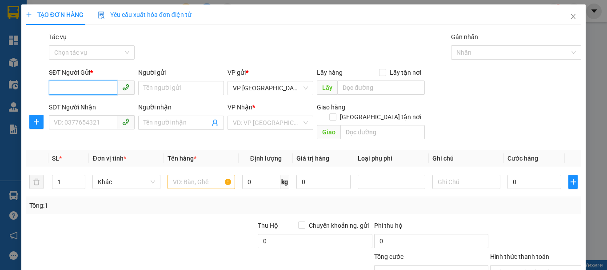
click at [80, 84] on input "SĐT Người Gửi *" at bounding box center [83, 87] width 68 height 14
click at [246, 124] on input "search" at bounding box center [267, 122] width 69 height 13
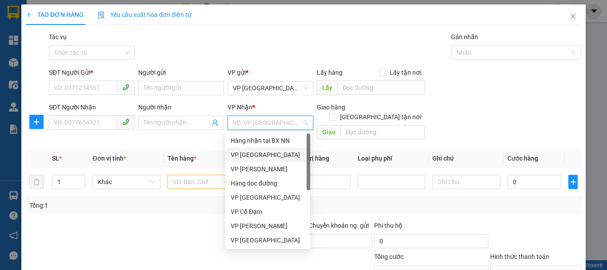
click at [259, 156] on div "VP [GEOGRAPHIC_DATA]" at bounding box center [268, 155] width 74 height 10
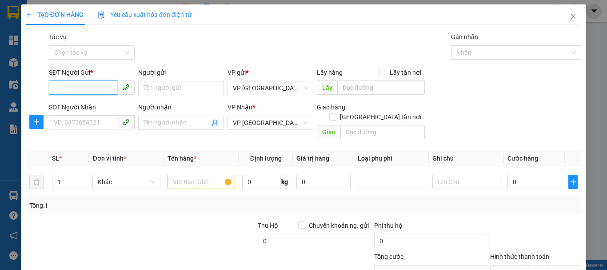
click at [98, 91] on input "SĐT Người Gửi *" at bounding box center [83, 87] width 68 height 14
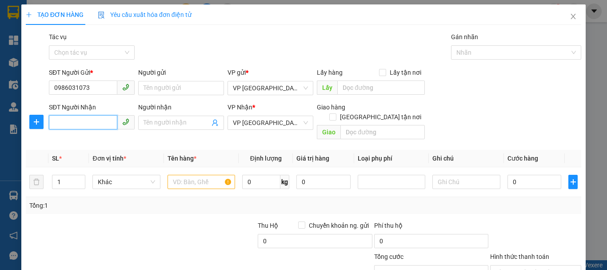
click at [102, 120] on input "SĐT Người Nhận" at bounding box center [83, 122] width 68 height 14
click at [200, 175] on input "text" at bounding box center [202, 182] width 68 height 14
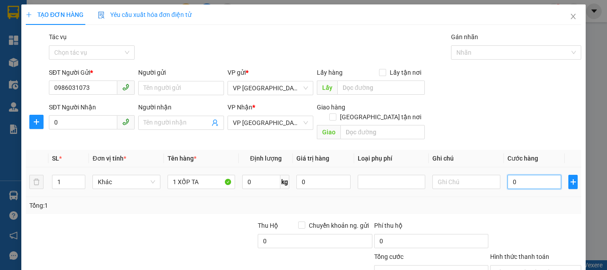
click at [513, 175] on input "0" at bounding box center [535, 182] width 54 height 14
click at [77, 122] on input "0" at bounding box center [83, 122] width 68 height 14
click at [521, 175] on input "0" at bounding box center [535, 182] width 54 height 14
drag, startPoint x: 521, startPoint y: 172, endPoint x: 500, endPoint y: 169, distance: 20.8
click at [504, 169] on td "0" at bounding box center [534, 182] width 61 height 30
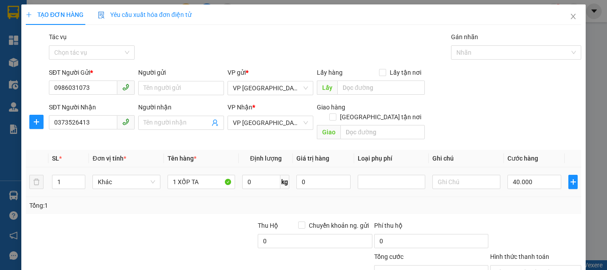
click at [436, 184] on td at bounding box center [466, 182] width 75 height 30
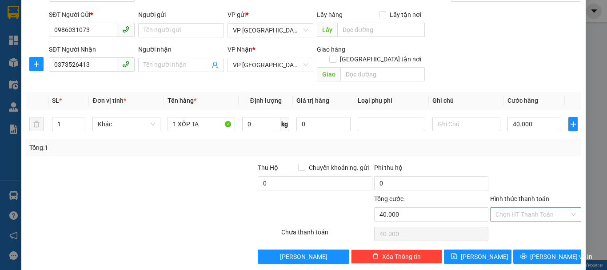
scroll to position [59, 0]
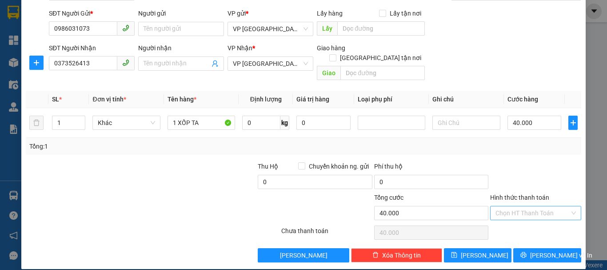
click at [501, 206] on input "Hình thức thanh toán" at bounding box center [533, 212] width 74 height 13
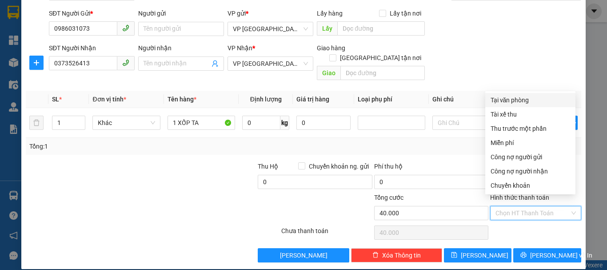
click at [509, 97] on div "Tại văn phòng" at bounding box center [531, 100] width 80 height 10
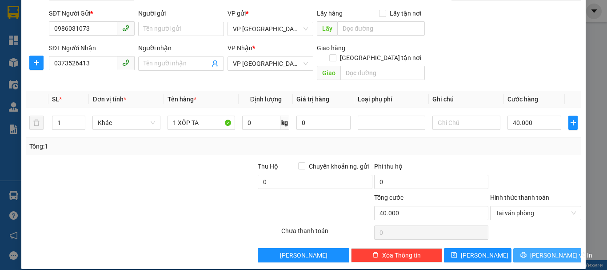
click at [523, 248] on button "[PERSON_NAME] và In" at bounding box center [547, 255] width 68 height 14
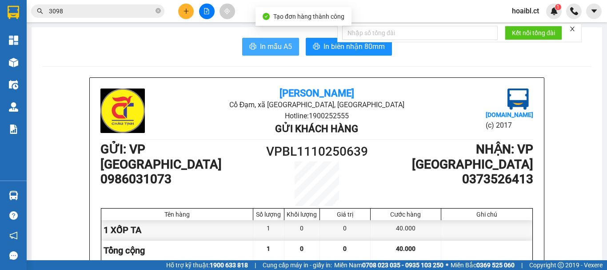
click at [265, 47] on span "In mẫu A5" at bounding box center [276, 46] width 32 height 11
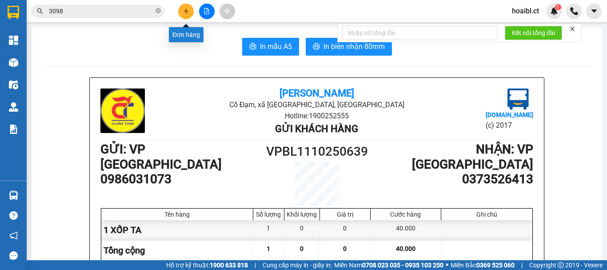
click at [183, 13] on icon "plus" at bounding box center [186, 11] width 6 height 6
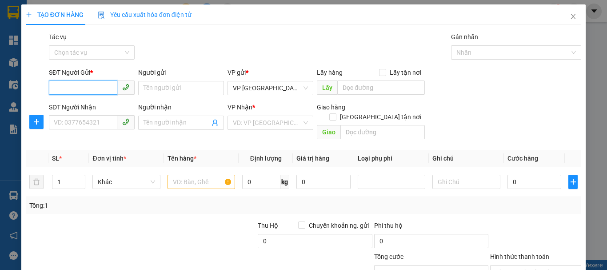
click at [106, 88] on input "SĐT Người Gửi *" at bounding box center [83, 87] width 68 height 14
click at [72, 94] on input "SĐT Người Gửi *" at bounding box center [83, 87] width 68 height 14
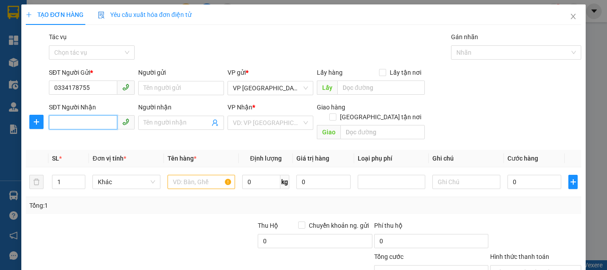
click at [92, 126] on input "SĐT Người Nhận" at bounding box center [83, 122] width 68 height 14
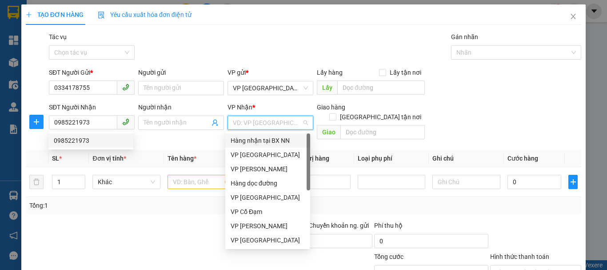
click at [254, 122] on input "search" at bounding box center [267, 122] width 69 height 13
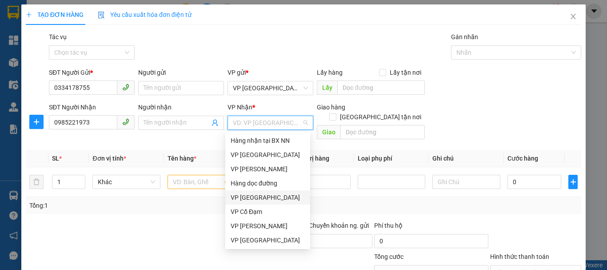
click at [253, 199] on div "VP [GEOGRAPHIC_DATA]" at bounding box center [268, 197] width 74 height 10
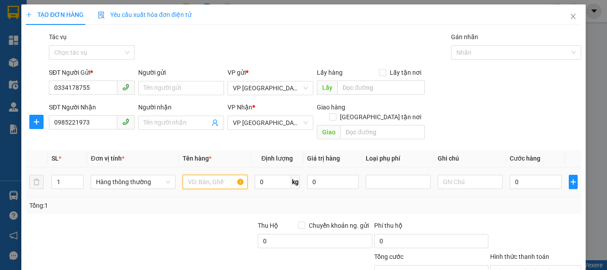
click at [208, 175] on input "text" at bounding box center [215, 182] width 65 height 14
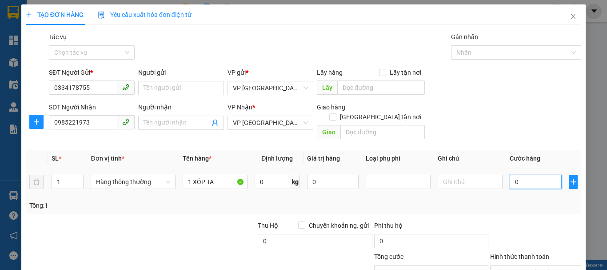
click at [515, 175] on input "0" at bounding box center [536, 182] width 52 height 14
click at [147, 204] on div "Transit Pickup Surcharge Ids Transit Deliver Surcharge Ids Transit Deliver Surc…" at bounding box center [304, 176] width 556 height 289
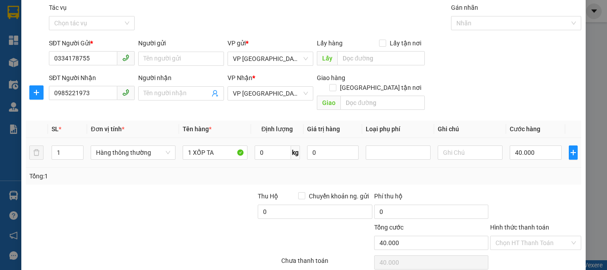
scroll to position [59, 0]
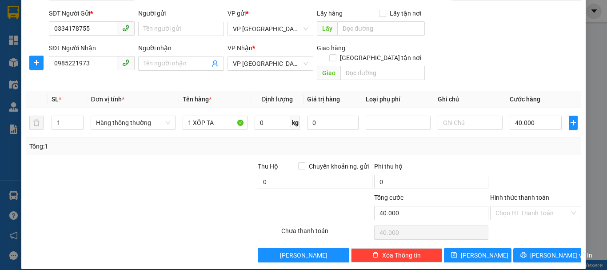
click at [518, 194] on label "Hình thức thanh toán" at bounding box center [519, 197] width 59 height 7
click at [518, 206] on input "Hình thức thanh toán" at bounding box center [533, 212] width 74 height 13
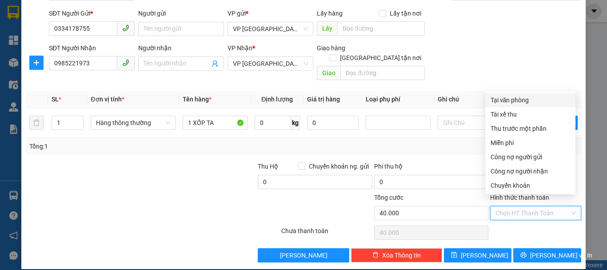
click at [507, 100] on div "Tại văn phòng" at bounding box center [531, 100] width 80 height 10
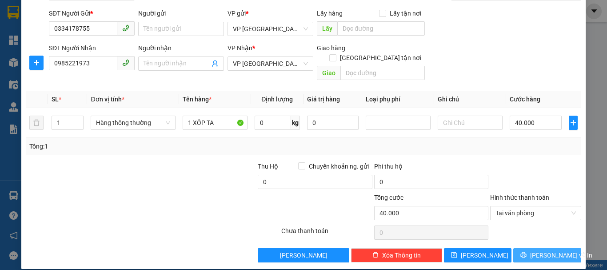
click at [524, 248] on button "[PERSON_NAME] và In" at bounding box center [547, 255] width 68 height 14
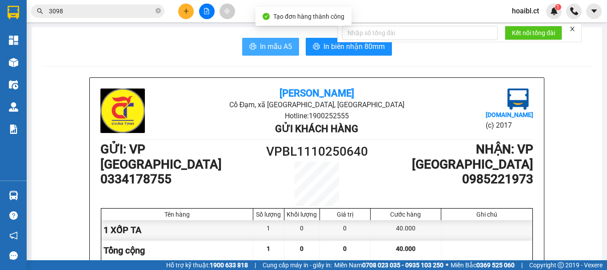
click at [271, 55] on button "In mẫu A5" at bounding box center [270, 47] width 57 height 18
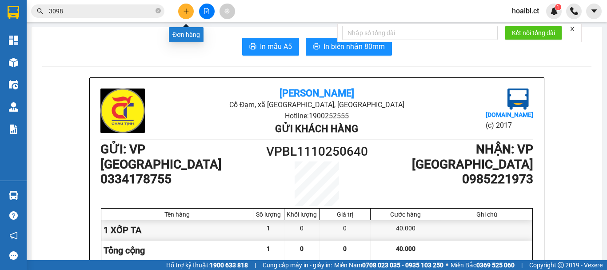
click at [182, 4] on button at bounding box center [186, 12] width 16 height 16
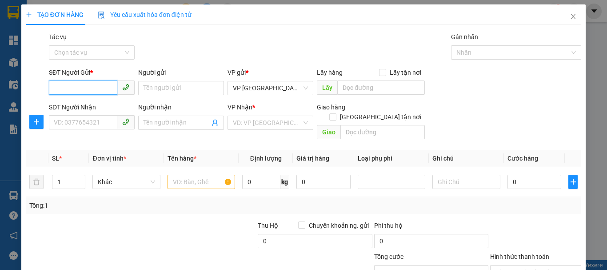
click at [106, 88] on input "SĐT Người Gửi *" at bounding box center [83, 87] width 68 height 14
click at [260, 115] on div "VP Nhận *" at bounding box center [271, 108] width 86 height 13
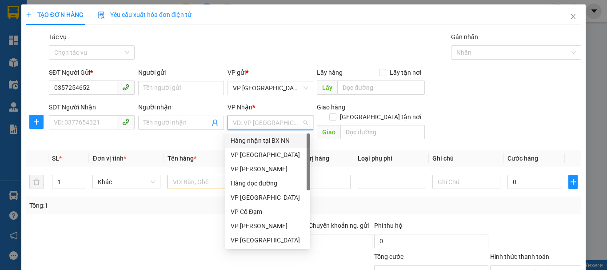
click at [260, 119] on input "search" at bounding box center [267, 122] width 69 height 13
click at [259, 169] on div "VP [PERSON_NAME]" at bounding box center [268, 169] width 74 height 10
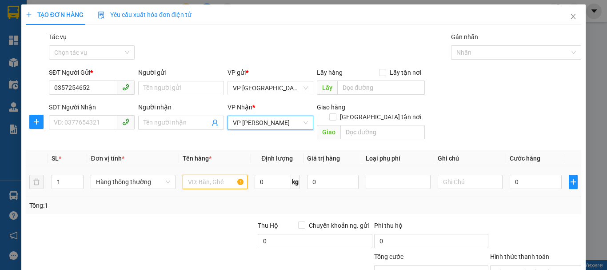
click at [201, 175] on input "text" at bounding box center [215, 182] width 65 height 14
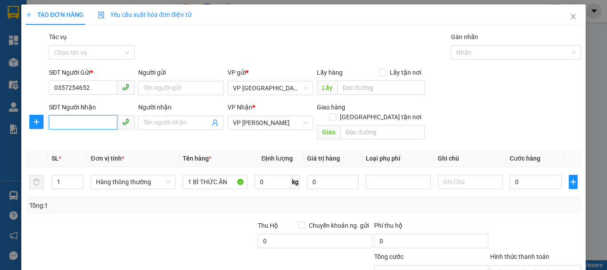
click at [100, 124] on input "SĐT Người Nhận" at bounding box center [83, 122] width 68 height 14
click at [116, 221] on div at bounding box center [83, 236] width 116 height 31
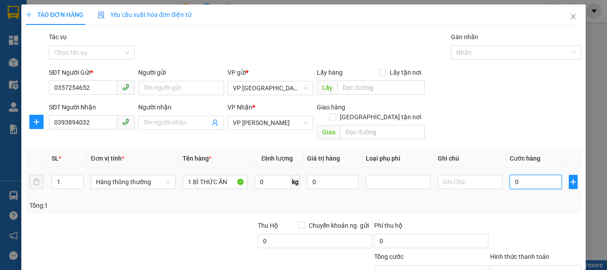
click at [521, 175] on input "0" at bounding box center [536, 182] width 52 height 14
drag, startPoint x: 523, startPoint y: 176, endPoint x: 499, endPoint y: 175, distance: 24.5
click at [499, 175] on tr "1 Hàng thông thường 1 BÌ THỨC ĂN 0 kg 0 0" at bounding box center [304, 182] width 556 height 30
click at [130, 221] on div at bounding box center [83, 236] width 116 height 31
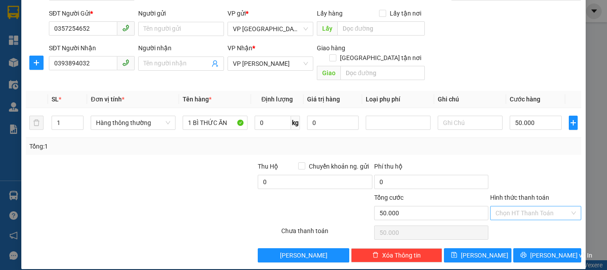
click at [499, 206] on input "Hình thức thanh toán" at bounding box center [533, 212] width 74 height 13
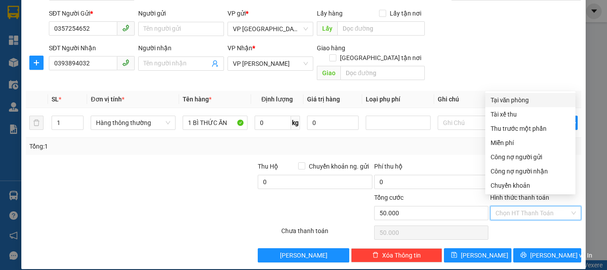
click at [509, 100] on div "Tại văn phòng" at bounding box center [531, 100] width 80 height 10
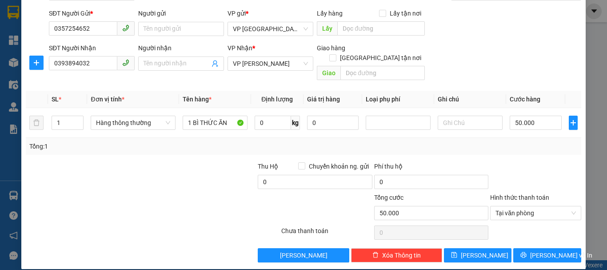
click at [240, 192] on div at bounding box center [234, 207] width 93 height 31
click at [527, 252] on icon "printer" at bounding box center [524, 255] width 6 height 6
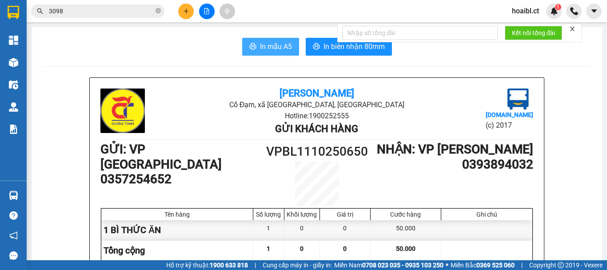
click at [278, 52] on span "In mẫu A5" at bounding box center [276, 46] width 32 height 11
